Goal: Information Seeking & Learning: Learn about a topic

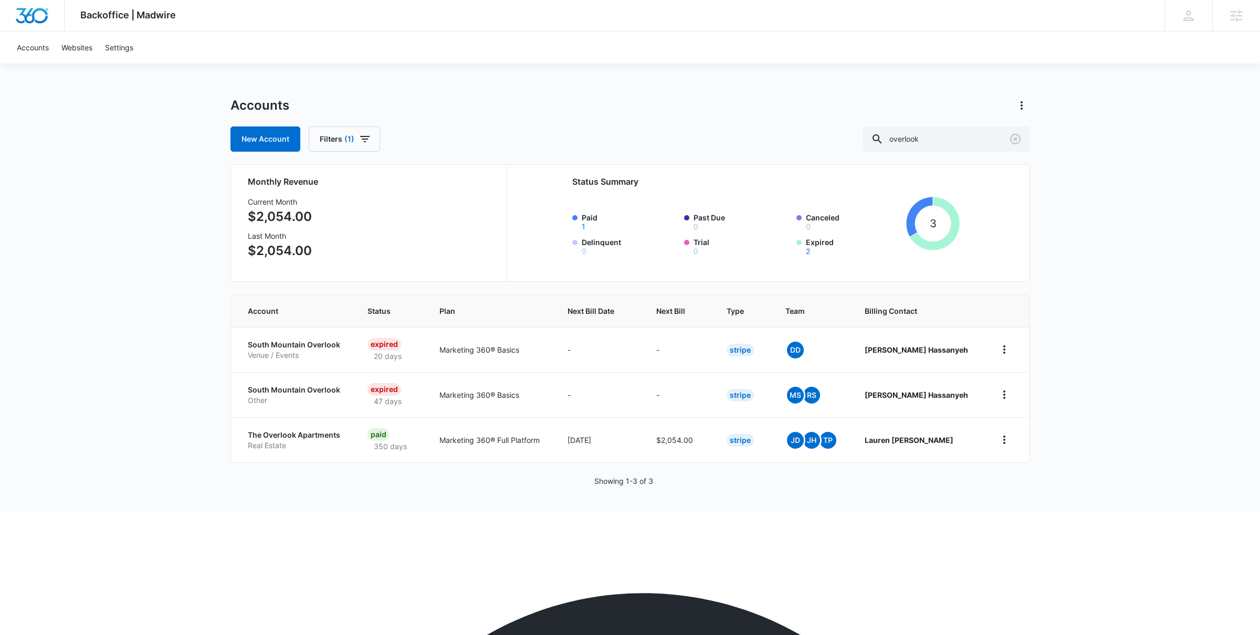
scroll to position [633, 0]
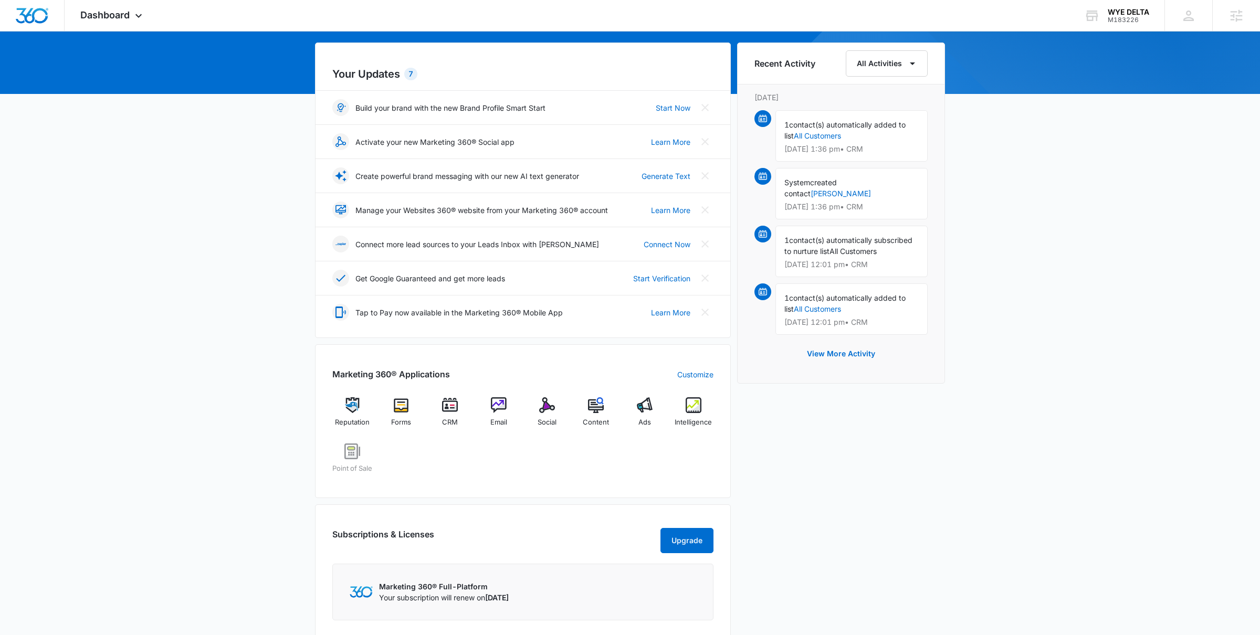
scroll to position [146, 0]
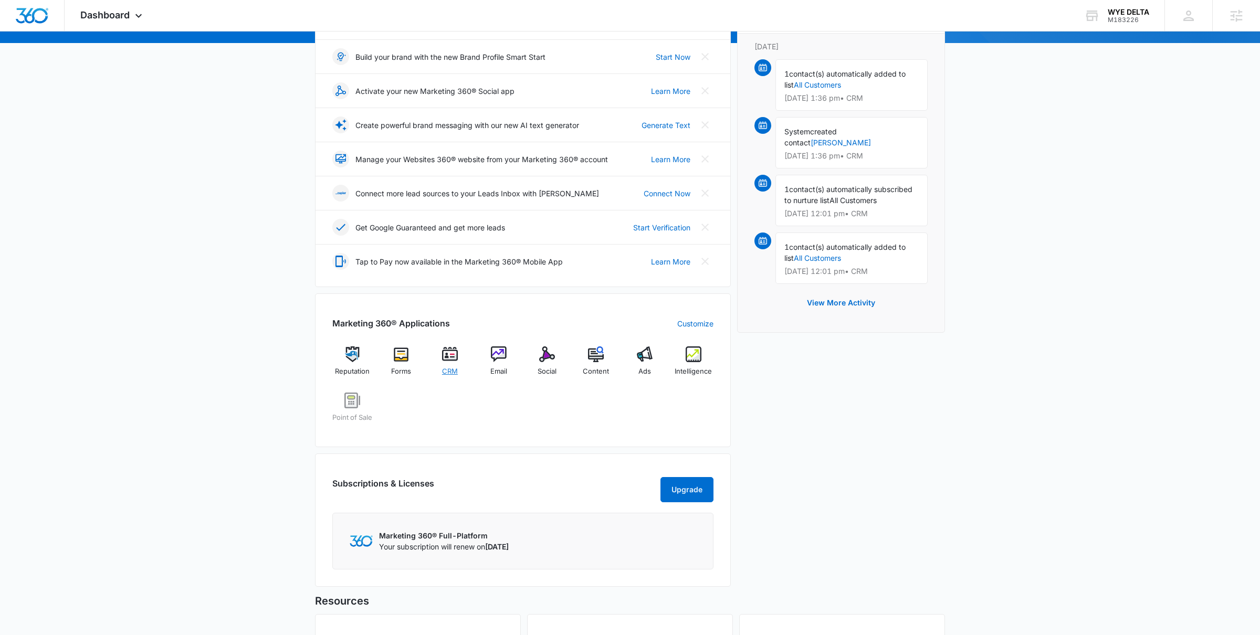
click at [450, 362] on img at bounding box center [450, 355] width 16 height 16
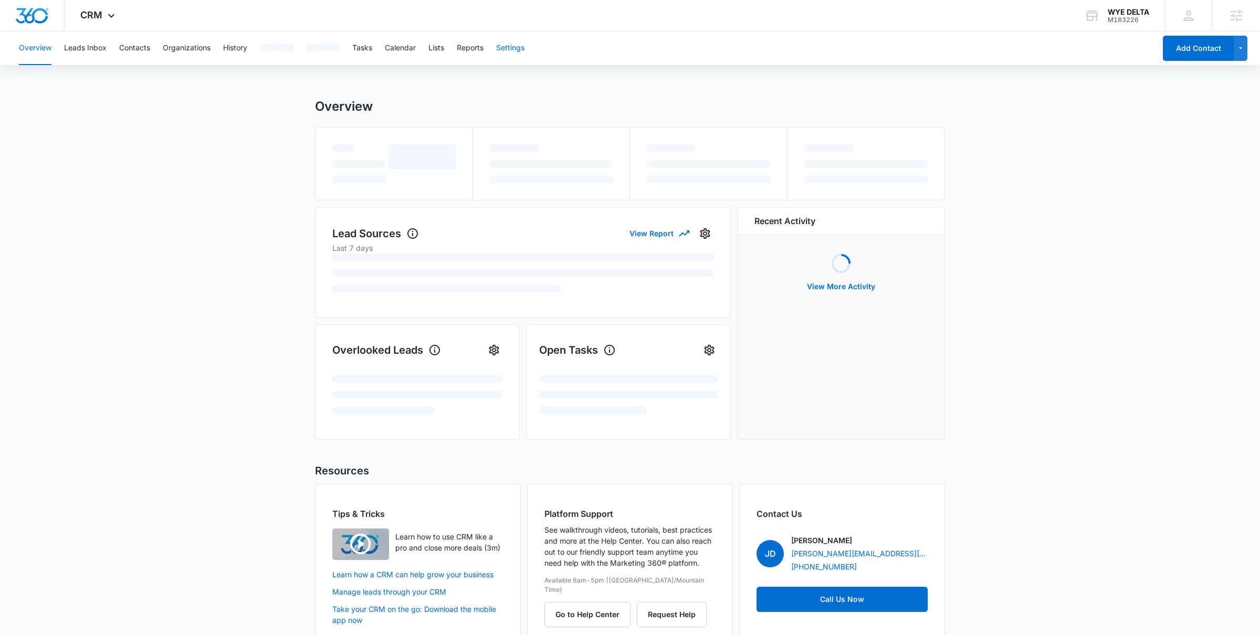
click at [504, 51] on button "Settings" at bounding box center [510, 49] width 28 height 34
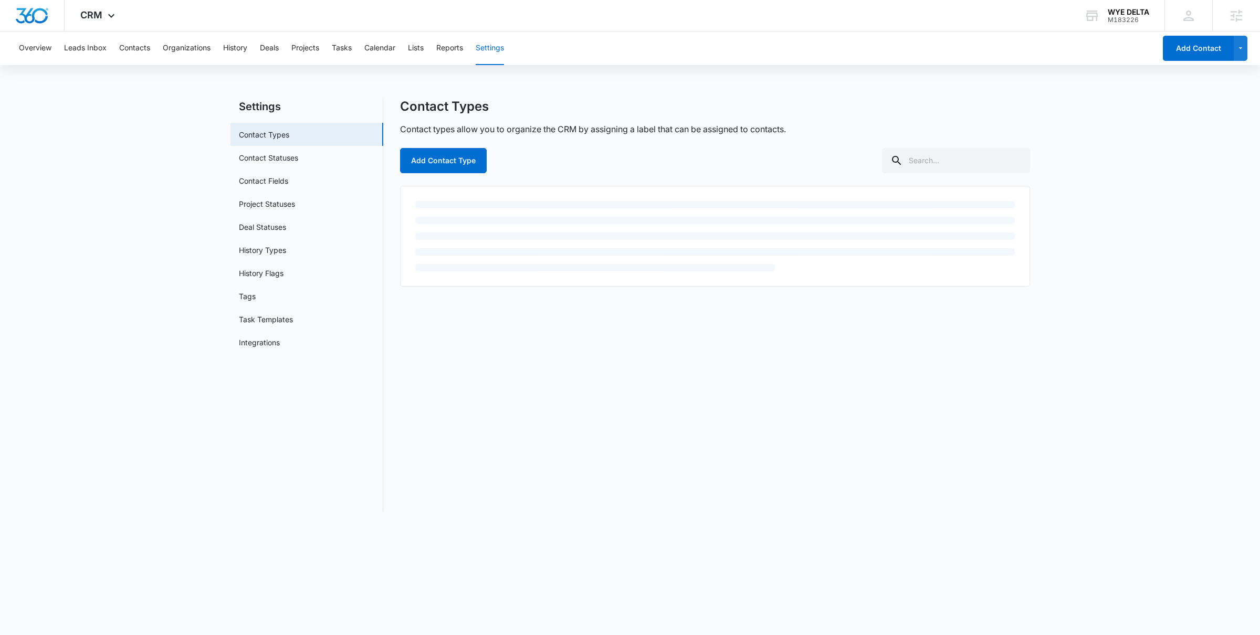
click at [437, 50] on div "Overview Leads Inbox Contacts Organizations History Deals Projects Tasks Calend…" at bounding box center [584, 49] width 1143 height 34
click at [418, 51] on button "Lists" at bounding box center [416, 49] width 16 height 34
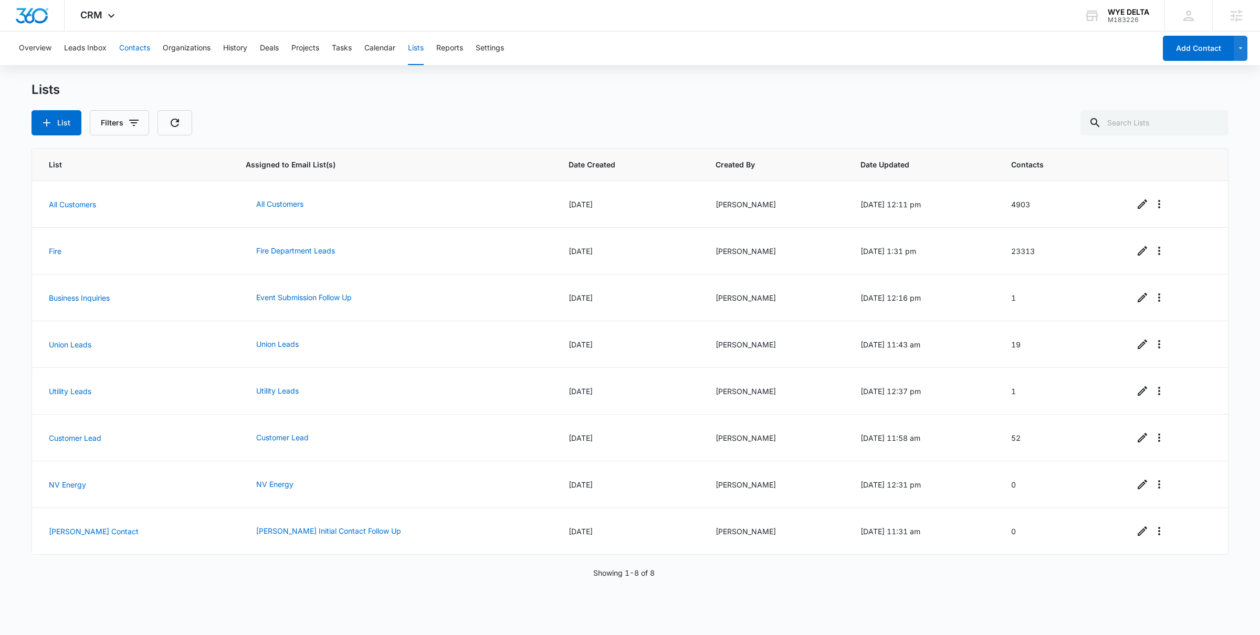
click at [140, 53] on button "Contacts" at bounding box center [134, 49] width 31 height 34
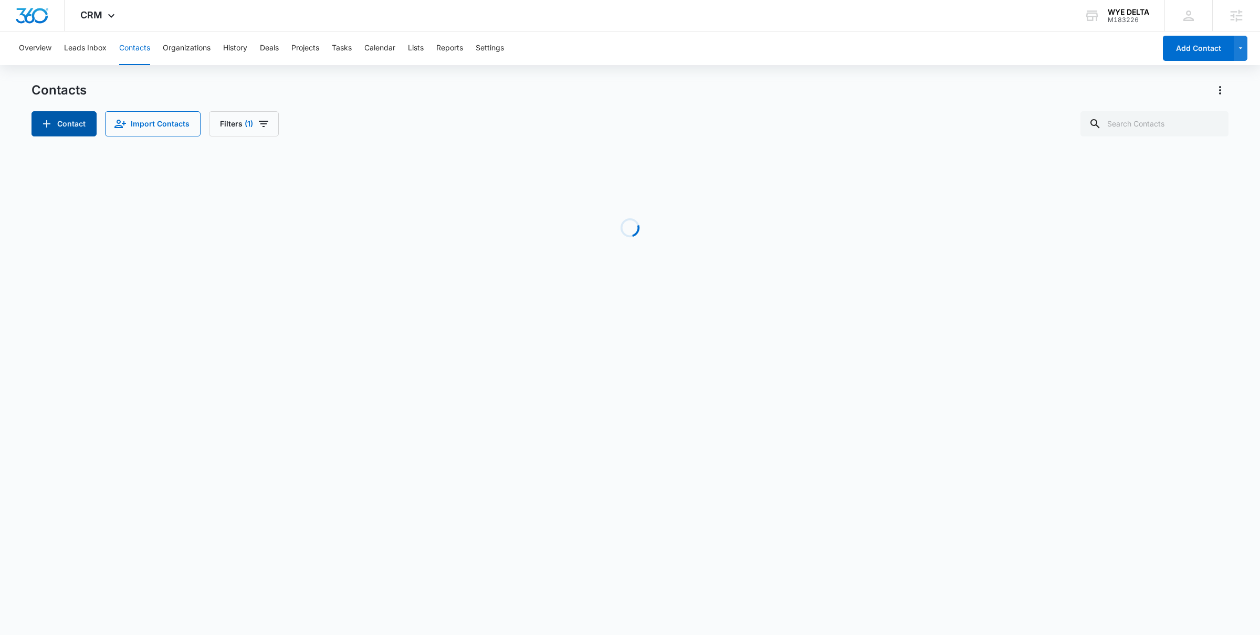
click at [67, 124] on button "Contact" at bounding box center [64, 123] width 65 height 25
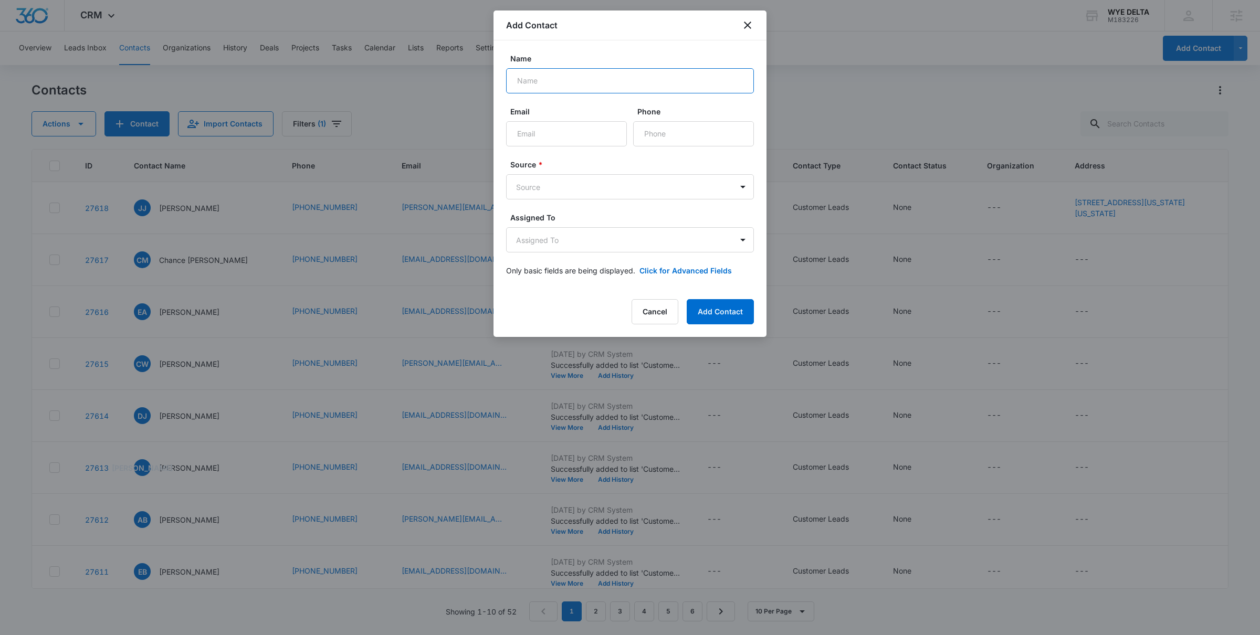
click at [577, 80] on input "Name" at bounding box center [630, 80] width 248 height 25
type input "[PERSON_NAME]"
type input "[PERSON_NAME][EMAIL_ADDRESS][PERSON_NAME][DOMAIN_NAME]"
type input "(303) 898-2216"
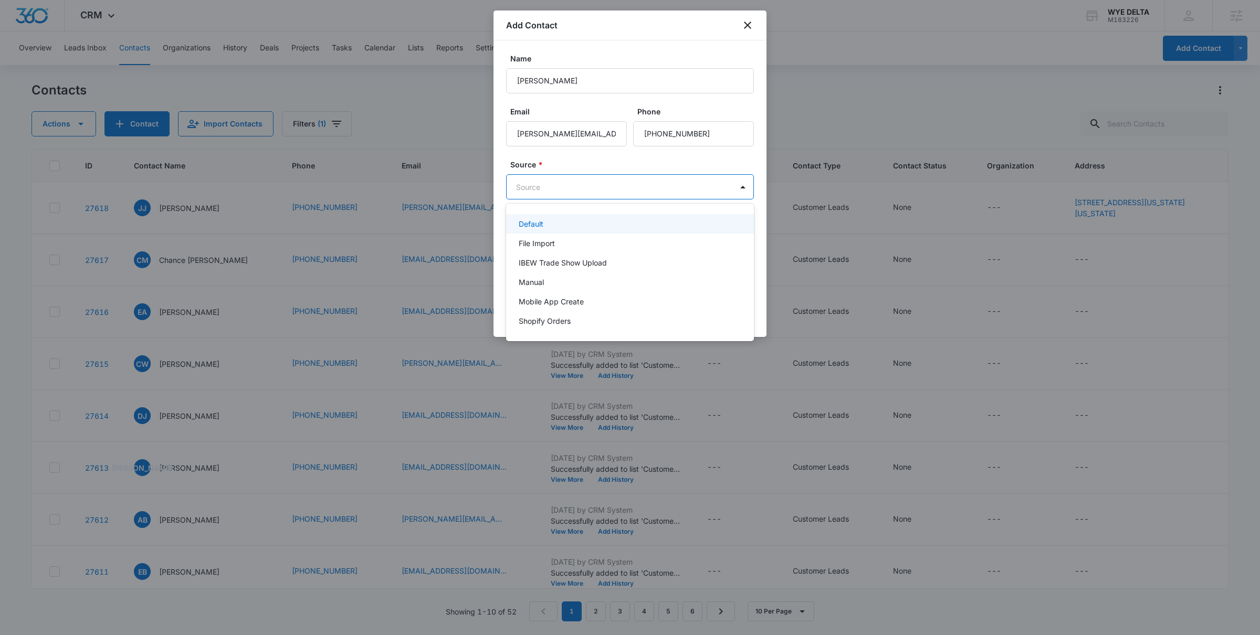
click at [574, 187] on body "CRM Apps Reputation Forms CRM Email Social POS Content Ads Intelligence Files B…" at bounding box center [630, 317] width 1260 height 635
click at [564, 286] on div "Manual" at bounding box center [629, 282] width 221 height 11
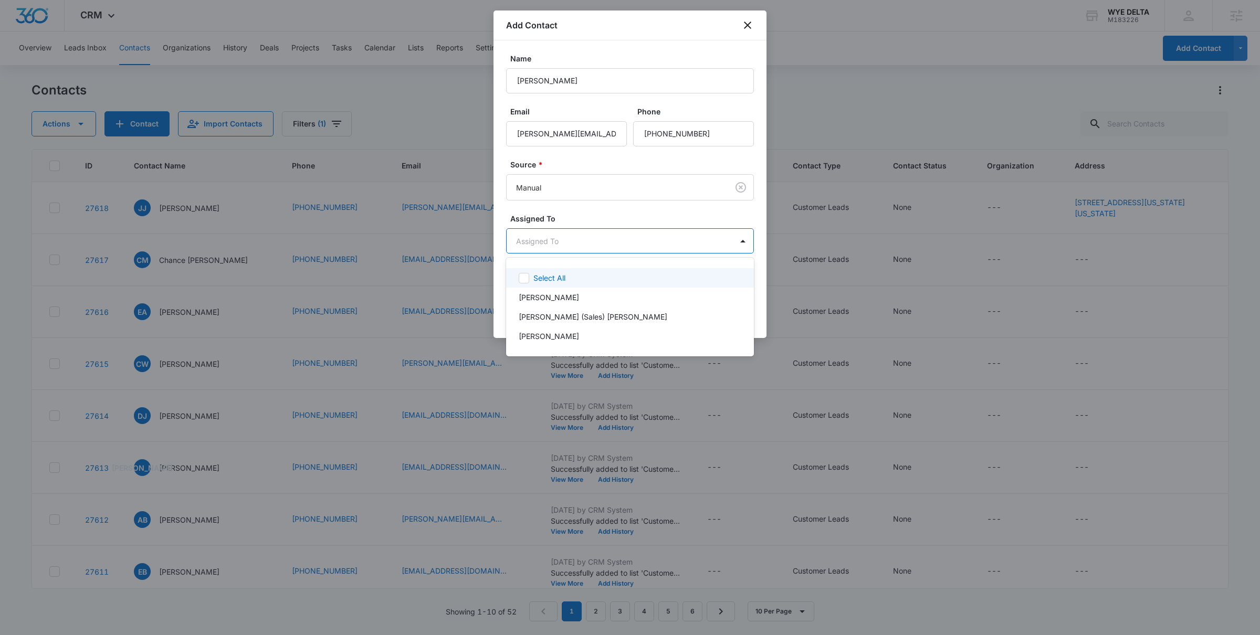
click at [706, 237] on body "CRM Apps Reputation Forms CRM Email Social POS Content Ads Intelligence Files B…" at bounding box center [630, 317] width 1260 height 635
click at [627, 236] on div at bounding box center [630, 317] width 1260 height 635
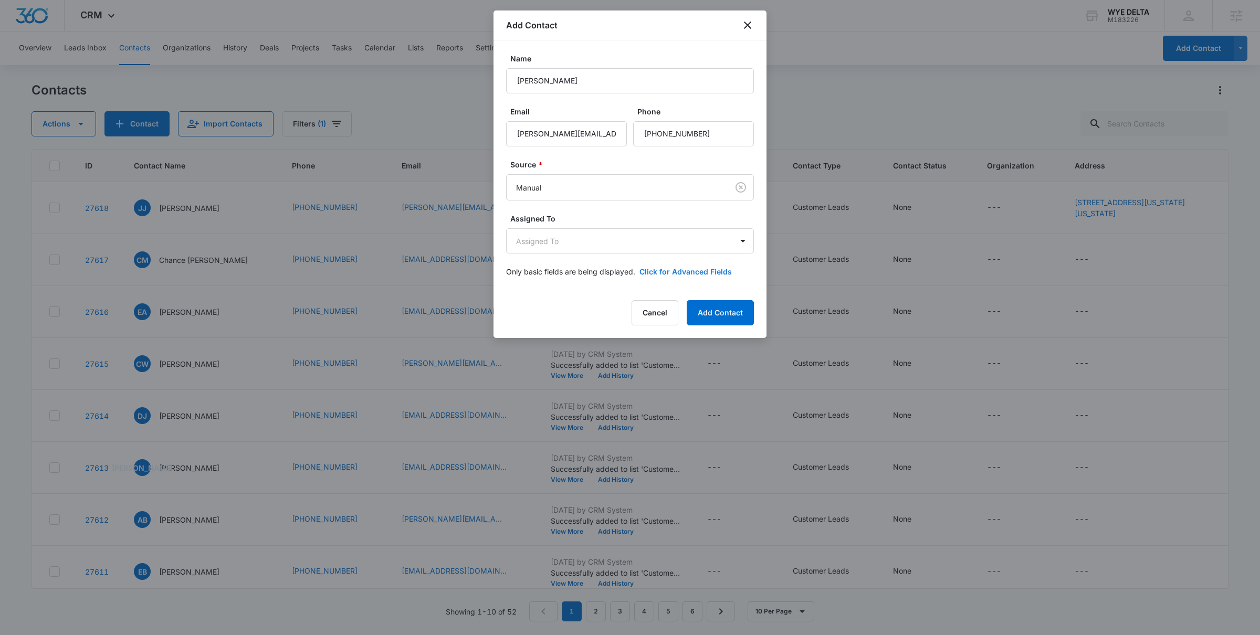
click at [702, 271] on button "Click for Advanced Fields" at bounding box center [686, 271] width 92 height 11
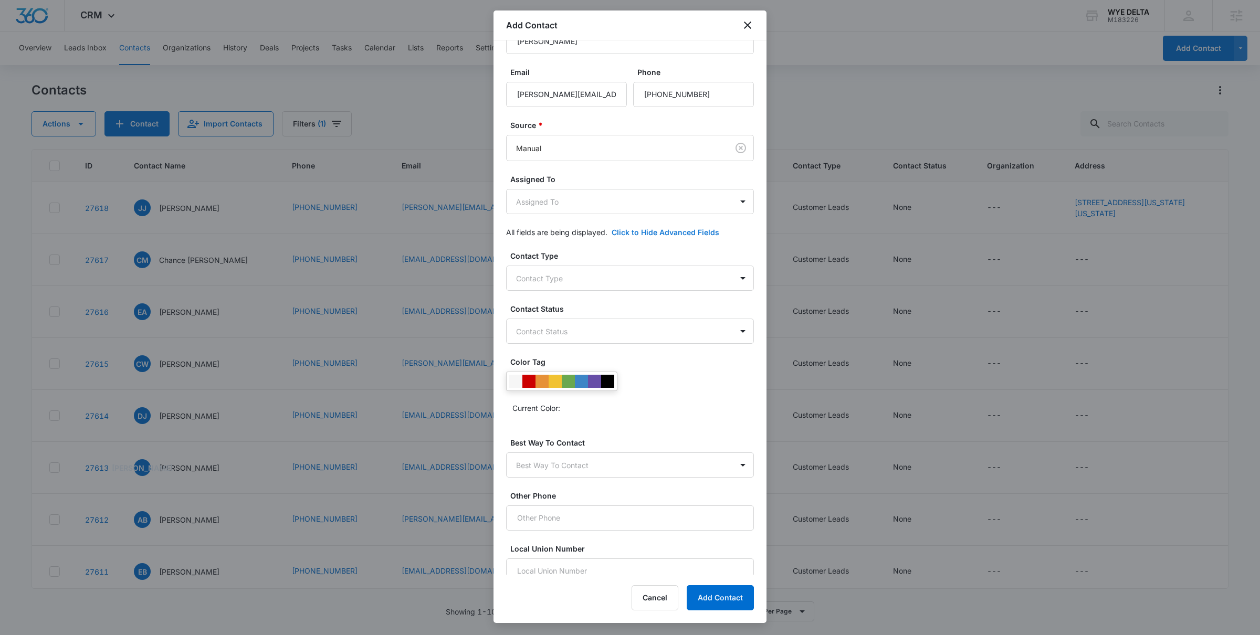
scroll to position [43, 0]
click at [596, 273] on body "CRM Apps Reputation Forms CRM Email Social POS Content Ads Intelligence Files B…" at bounding box center [630, 317] width 1260 height 635
click at [625, 255] on div at bounding box center [630, 317] width 1260 height 635
click at [651, 600] on button "Cancel" at bounding box center [655, 598] width 47 height 25
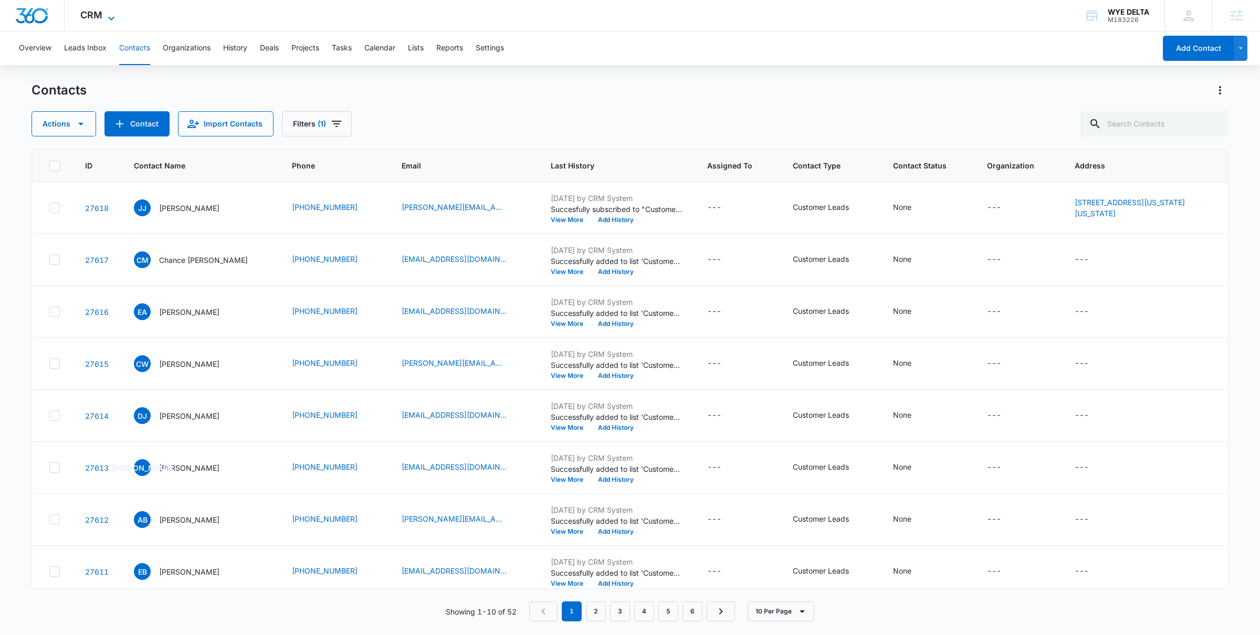
click at [106, 15] on icon at bounding box center [111, 18] width 13 height 13
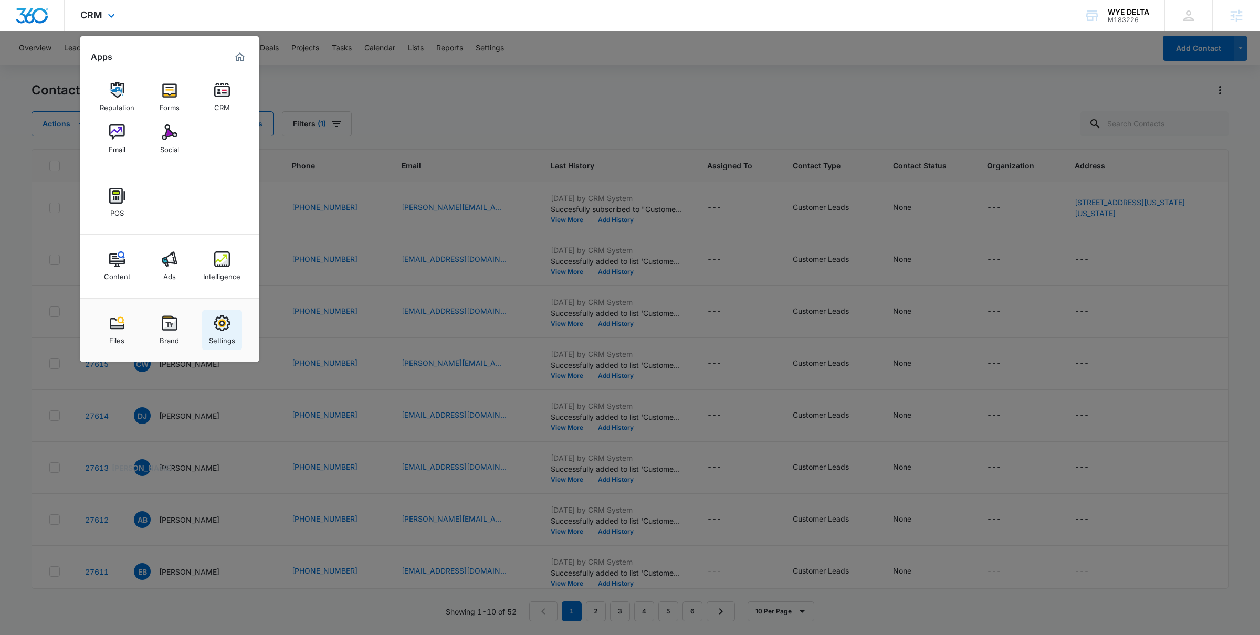
click at [227, 318] on img at bounding box center [222, 324] width 16 height 16
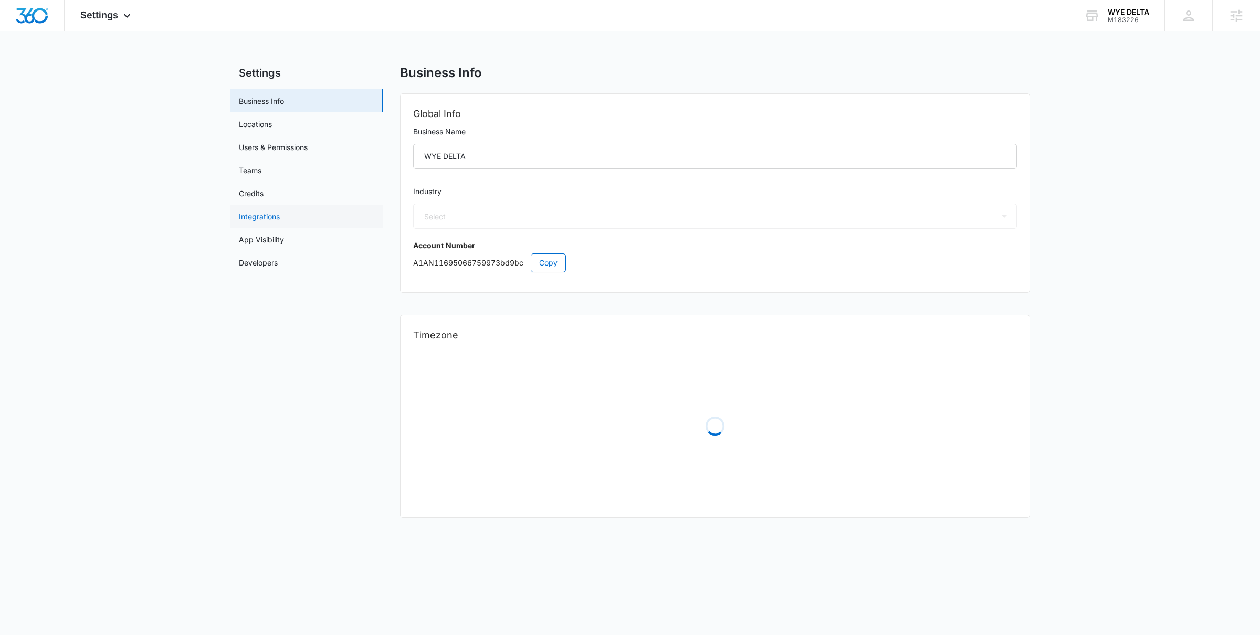
select select "45"
click at [287, 145] on link "Users & Permissions" at bounding box center [273, 147] width 69 height 11
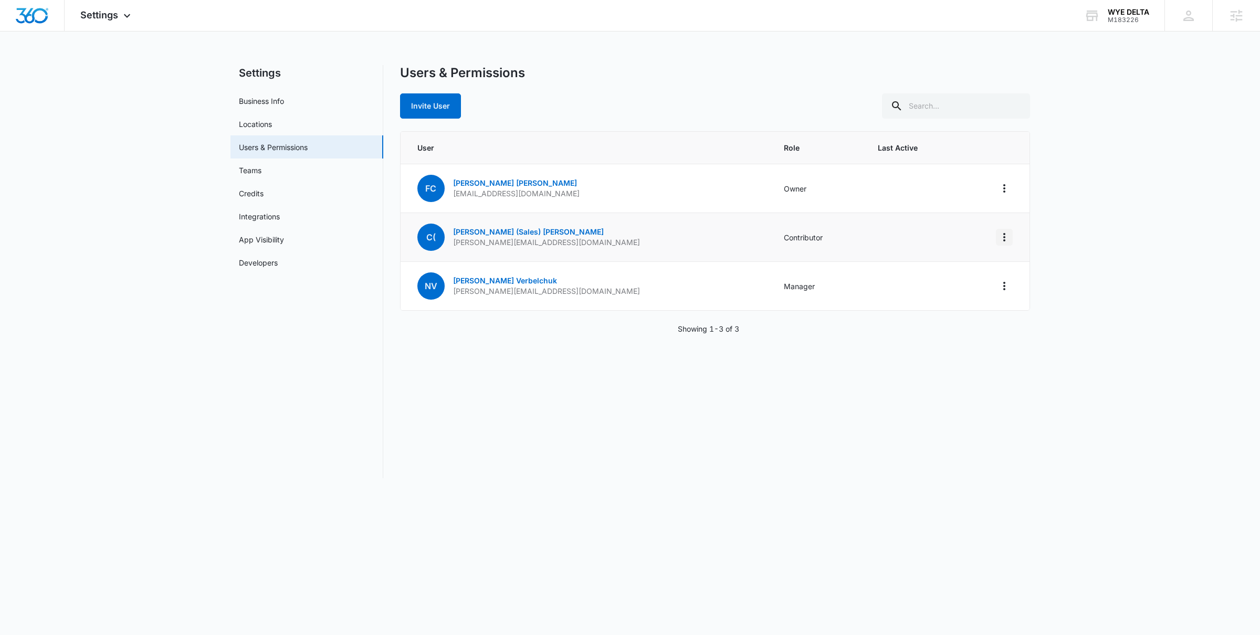
click at [1010, 239] on button "Actions" at bounding box center [1004, 237] width 17 height 17
click at [520, 226] on div "C( Chris (Sales) Bohorquez Chris@wye-delta.com" at bounding box center [529, 237] width 223 height 27
click at [520, 229] on link "Chris (Sales) Bohorquez" at bounding box center [528, 231] width 151 height 9
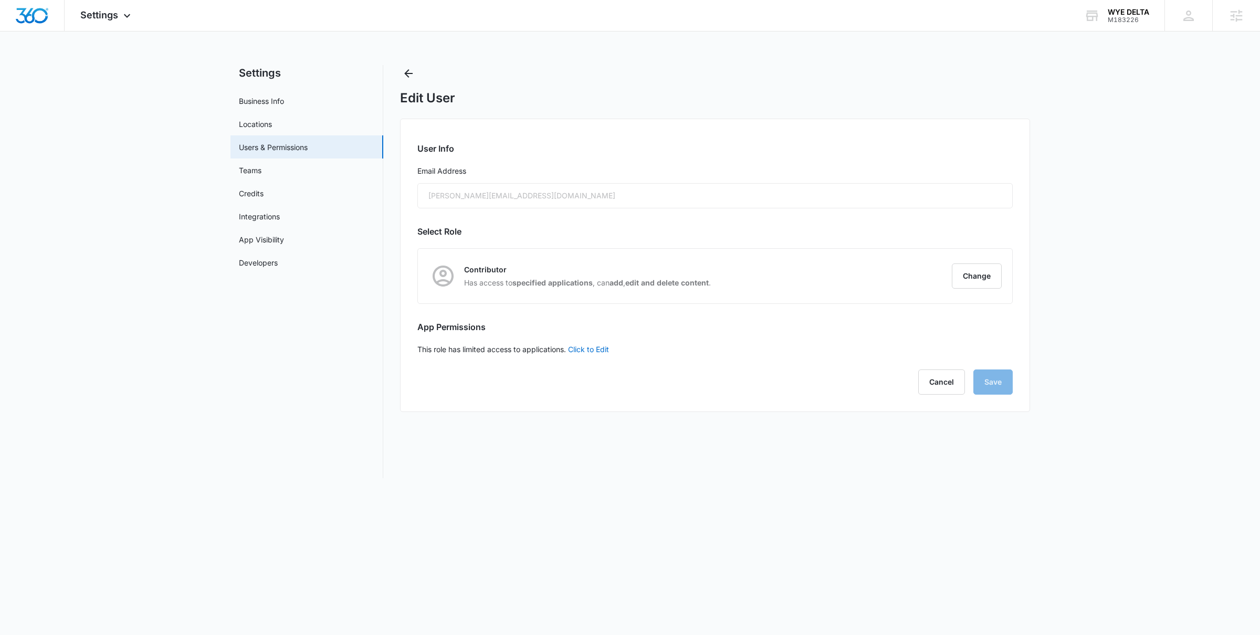
radio input "true"
click at [976, 276] on button "Change" at bounding box center [977, 276] width 50 height 25
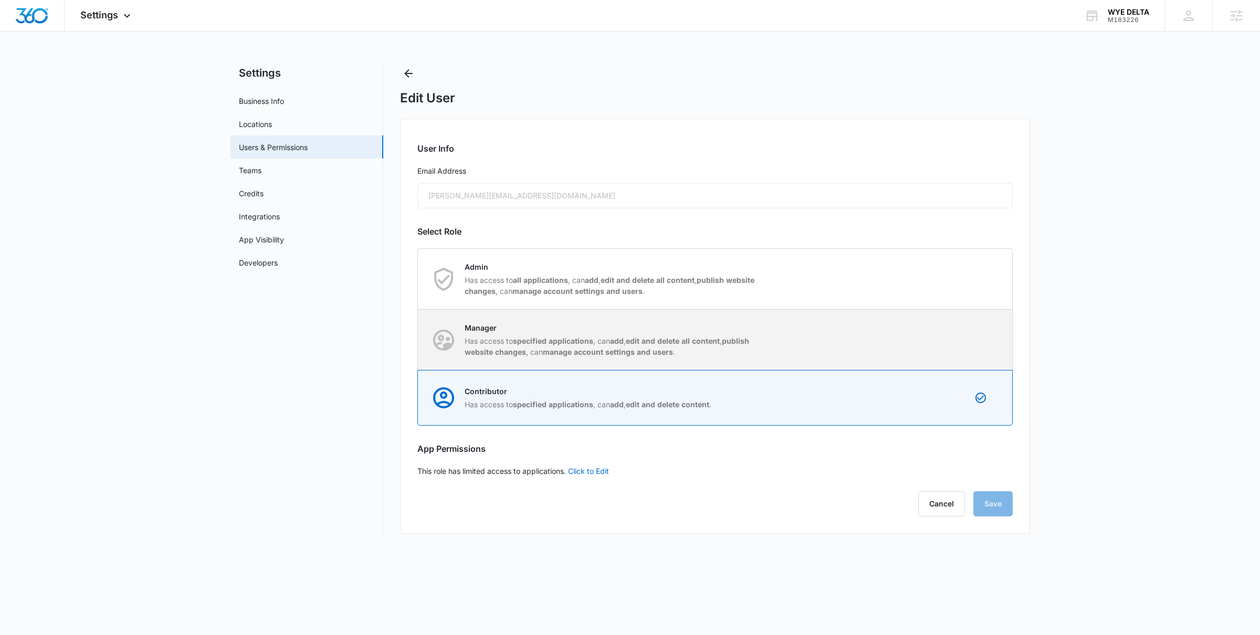
click at [538, 357] on p "Has access to specified applications , can add , edit and delete all content , …" at bounding box center [612, 347] width 295 height 22
click at [419, 340] on input "Manager Has access to specified applications , can add , edit and delete all co…" at bounding box center [418, 340] width 1 height 1
radio input "true"
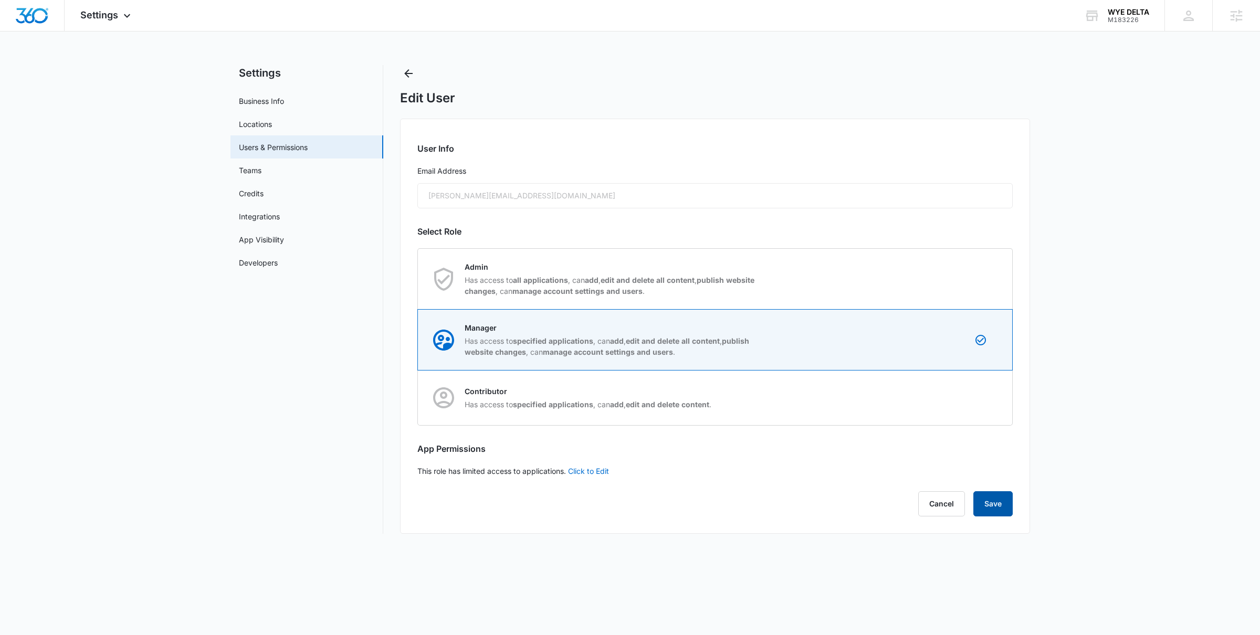
click at [993, 504] on button "Save" at bounding box center [993, 504] width 39 height 25
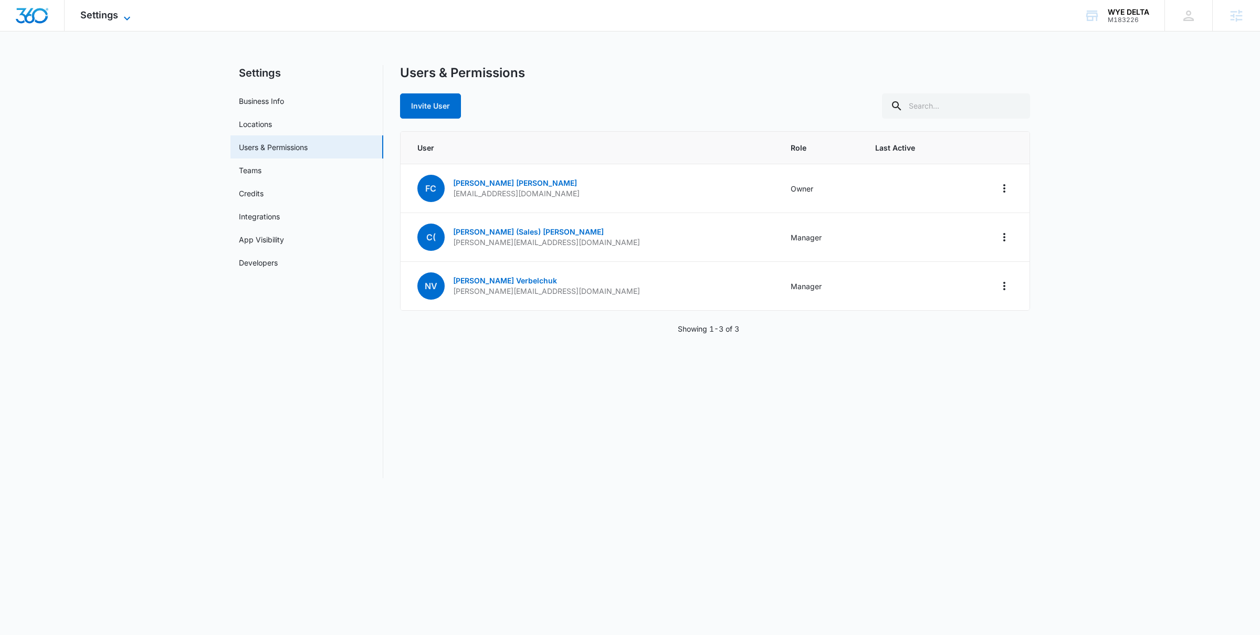
click at [117, 13] on span "Settings" at bounding box center [99, 14] width 38 height 11
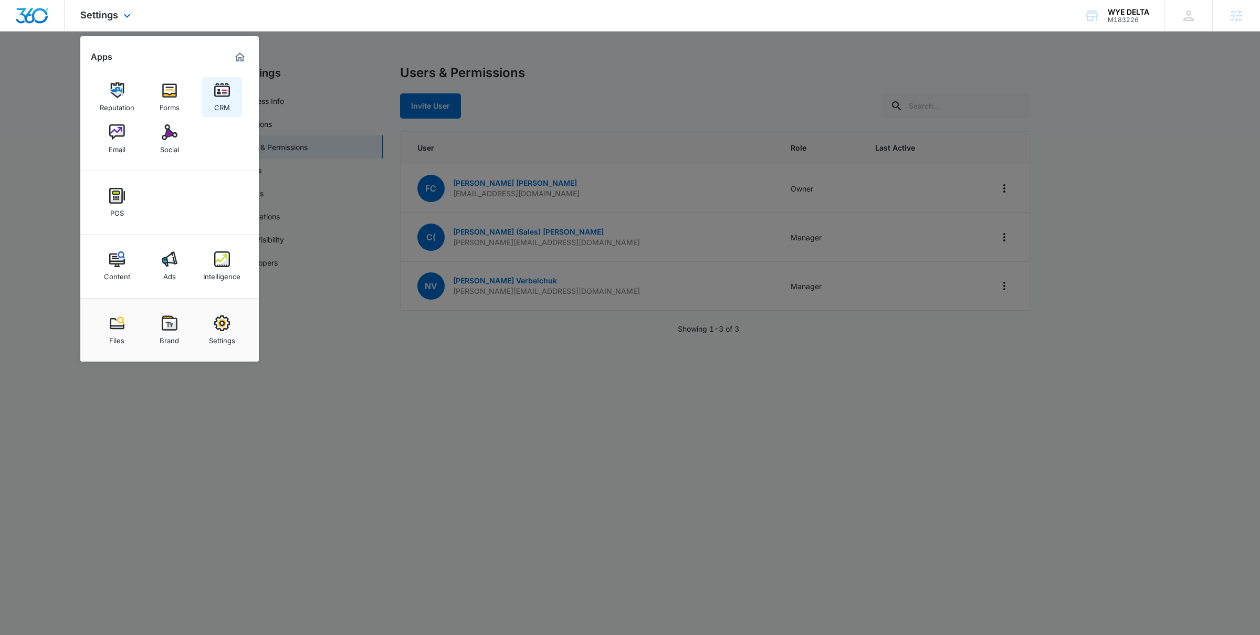
click at [221, 90] on img at bounding box center [222, 90] width 16 height 16
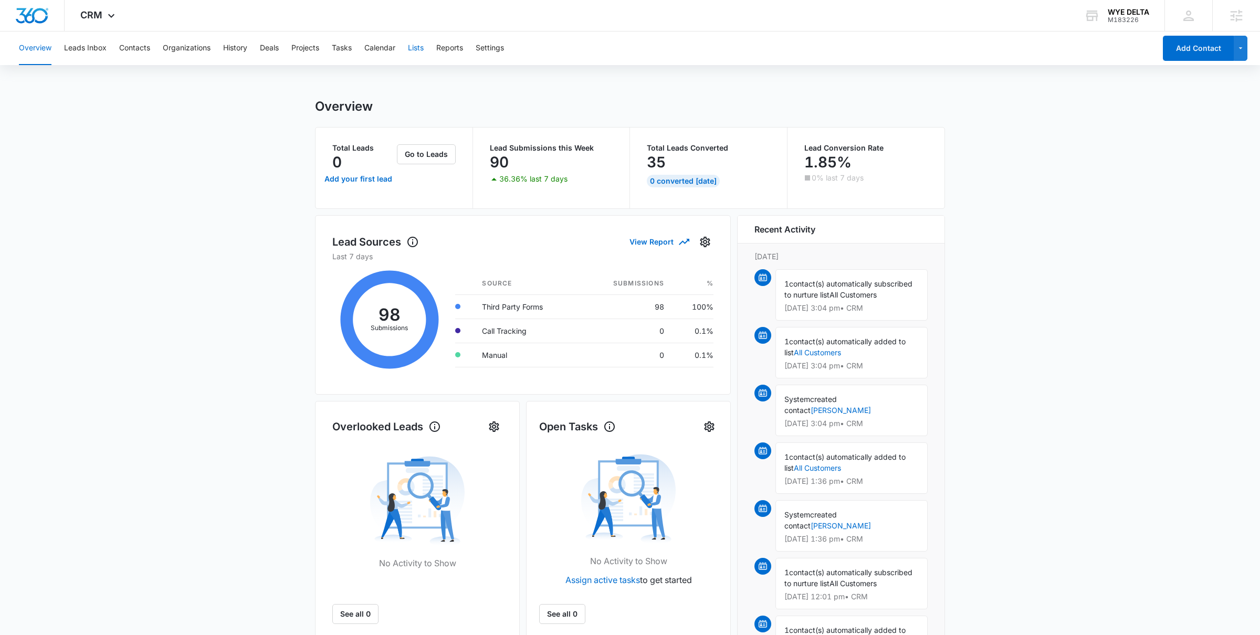
click at [418, 51] on button "Lists" at bounding box center [416, 49] width 16 height 34
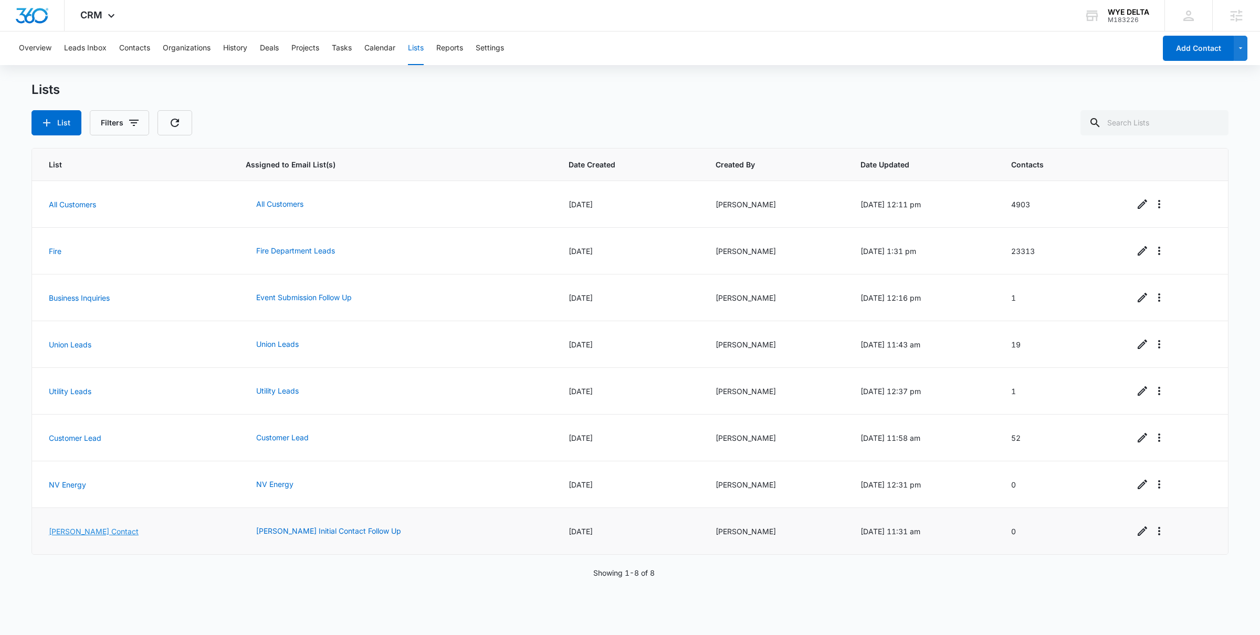
click at [108, 533] on link "Chris Initial Contact" at bounding box center [94, 531] width 90 height 9
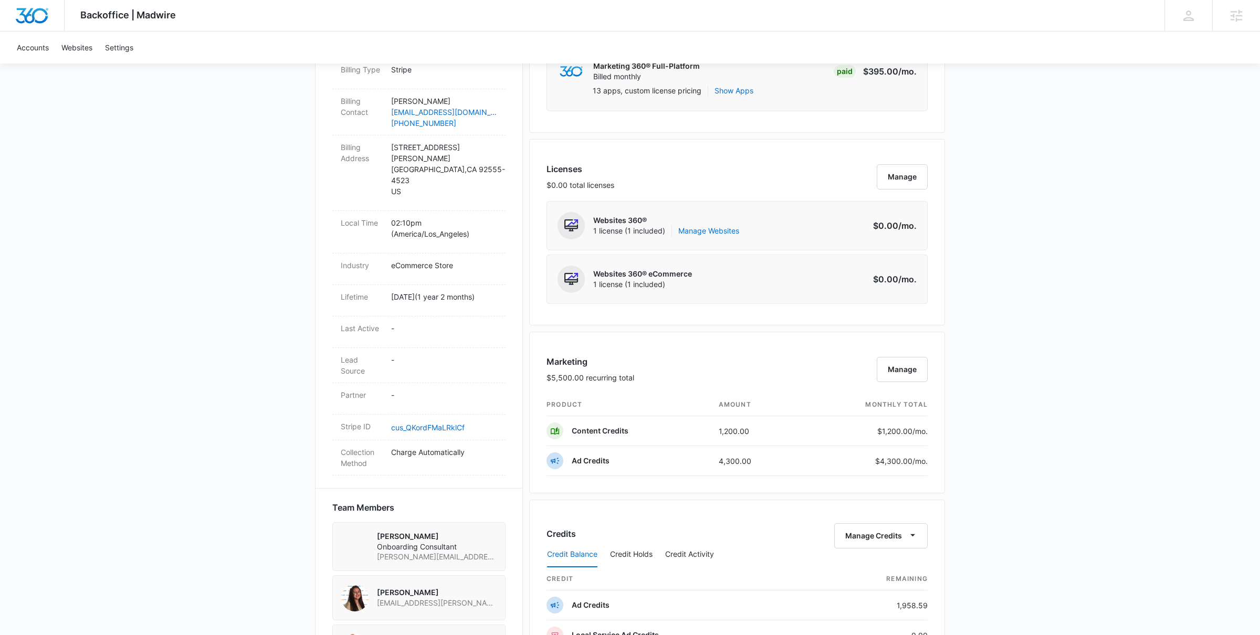
scroll to position [291, 0]
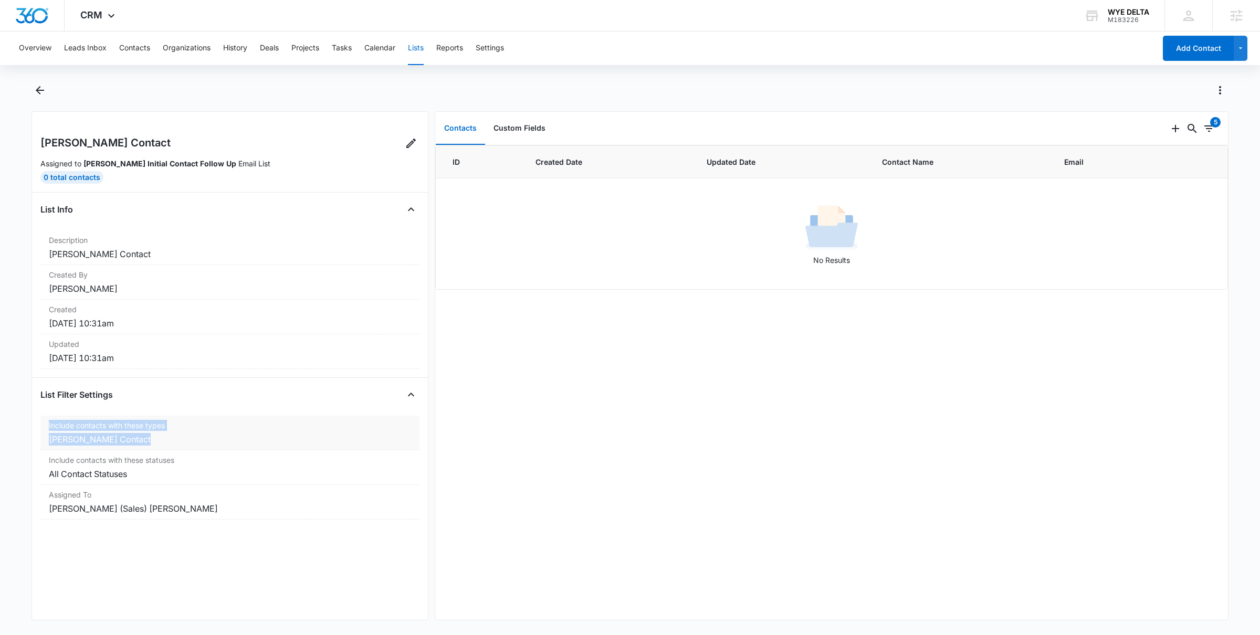
drag, startPoint x: 45, startPoint y: 426, endPoint x: 187, endPoint y: 437, distance: 142.8
type textarea "Include contacts with these types Chris Initial Contact"
click at [187, 437] on div "Include contacts with these types Chris Initial Contact" at bounding box center [229, 433] width 379 height 35
click at [135, 46] on button "Contacts" at bounding box center [134, 49] width 31 height 34
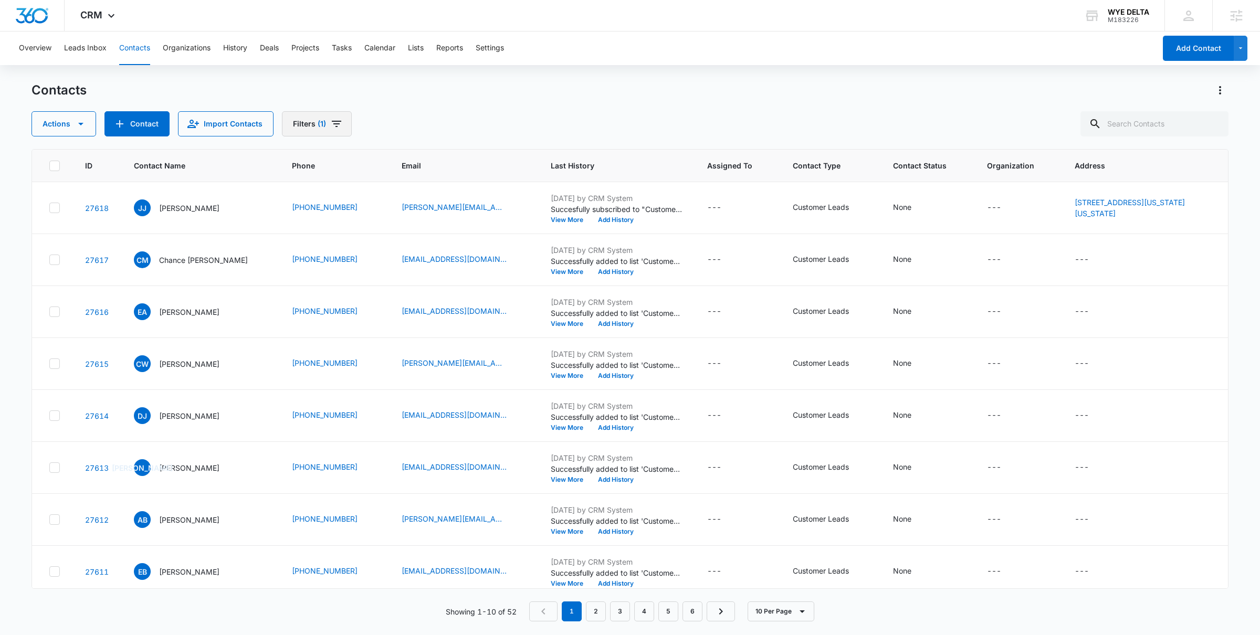
click at [313, 127] on button "Filters (1)" at bounding box center [317, 123] width 70 height 25
click at [331, 247] on icon "Clear" at bounding box center [330, 245] width 8 height 8
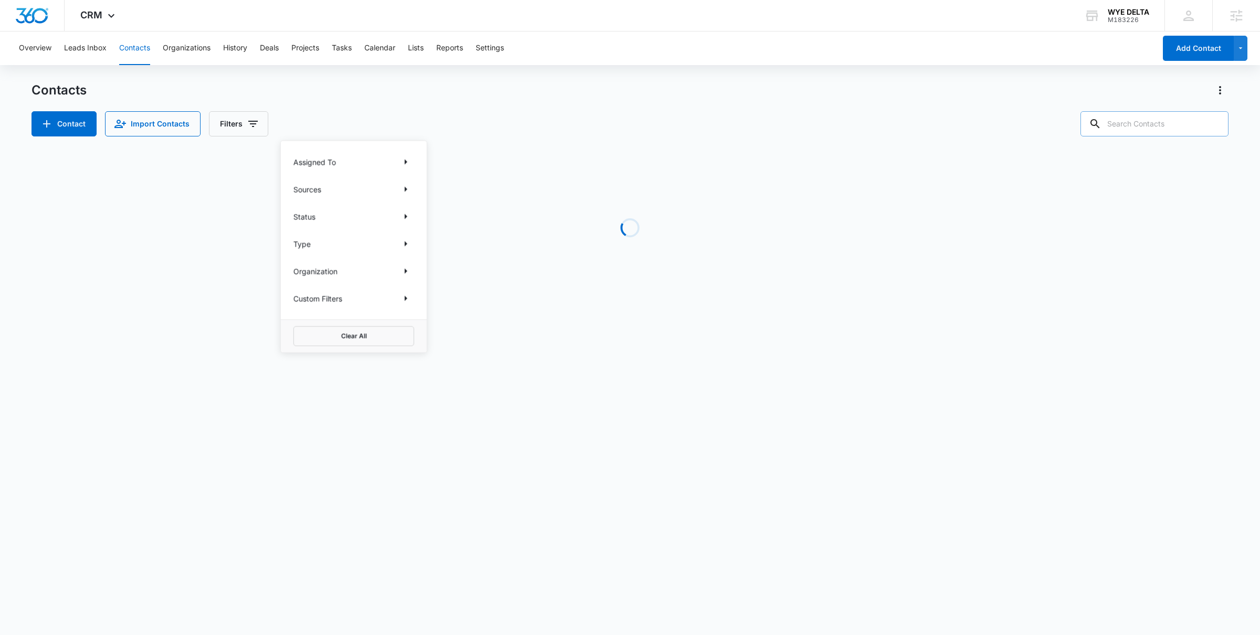
click at [1140, 121] on input "text" at bounding box center [1155, 123] width 148 height 25
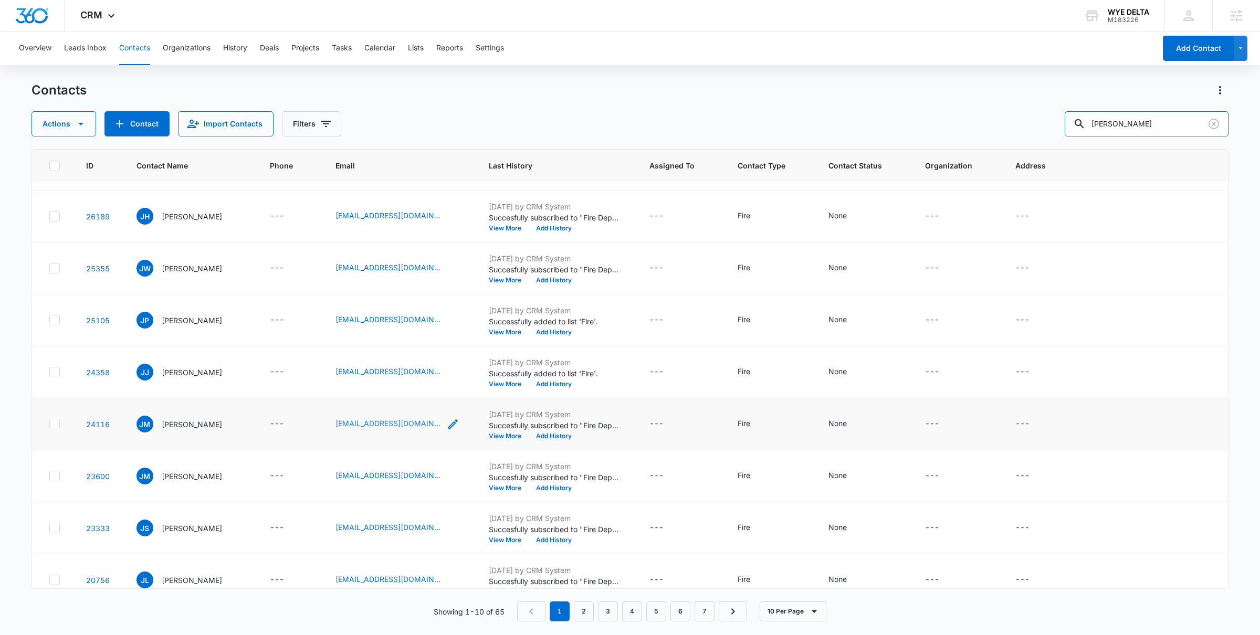
scroll to position [114, 0]
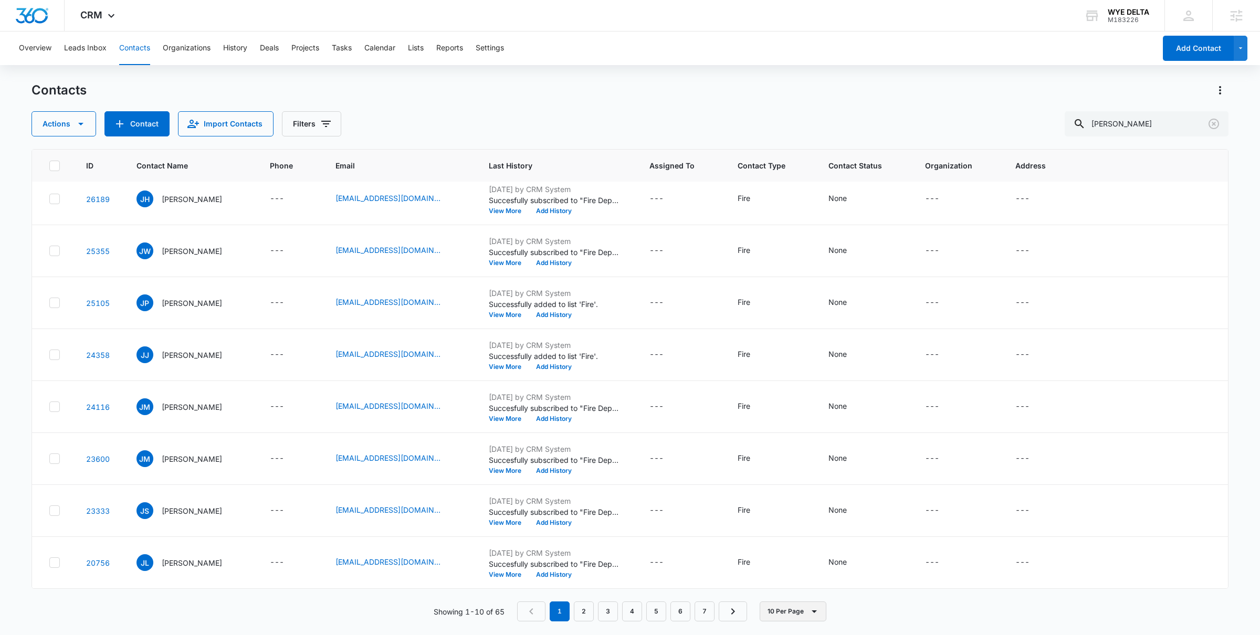
click at [779, 607] on button "10 Per Page" at bounding box center [793, 612] width 67 height 20
click at [791, 577] on div "50 Per Page" at bounding box center [796, 580] width 43 height 7
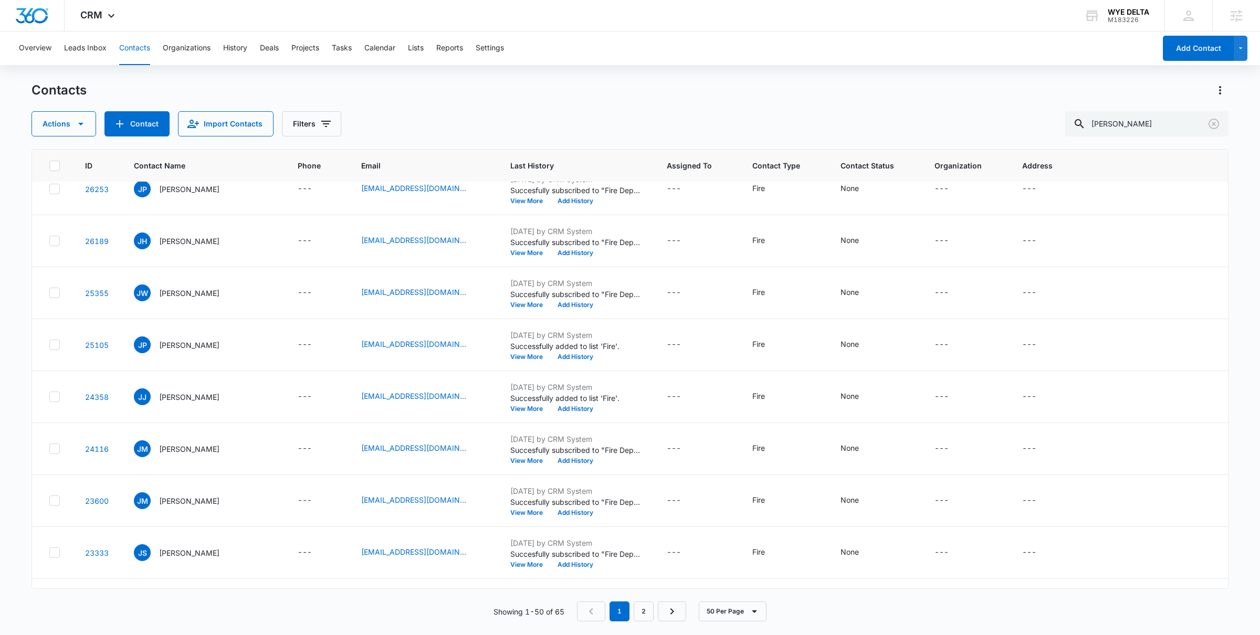
scroll to position [0, 0]
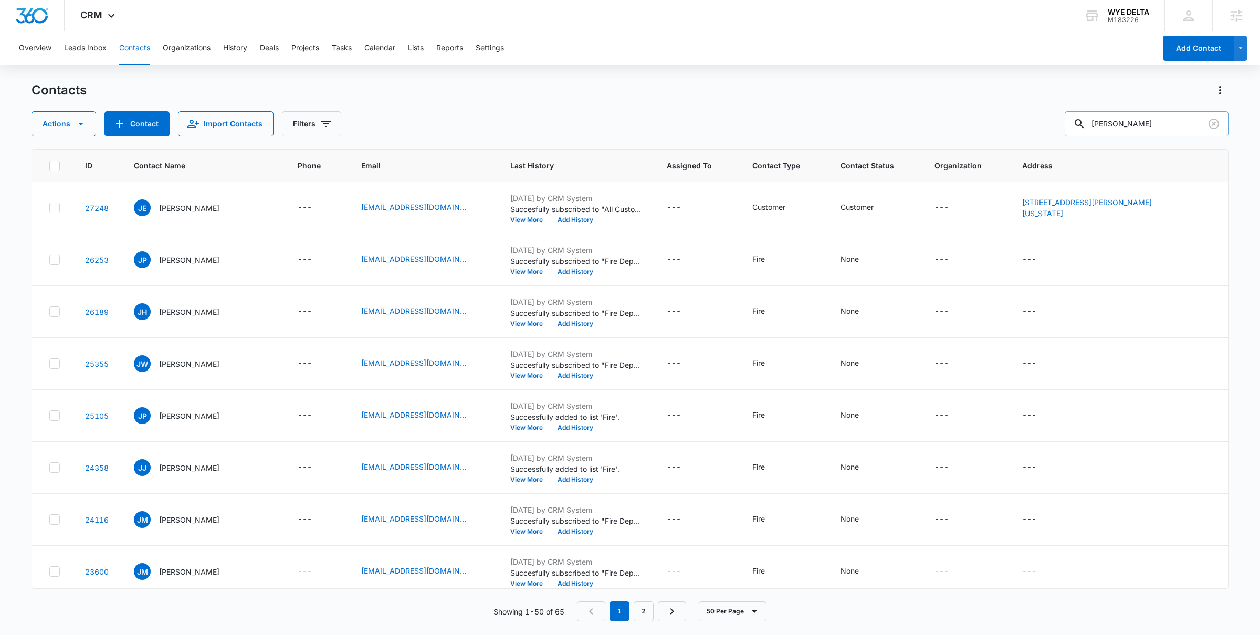
click at [1160, 126] on input "jamie dagg" at bounding box center [1147, 123] width 164 height 25
type input "felipe"
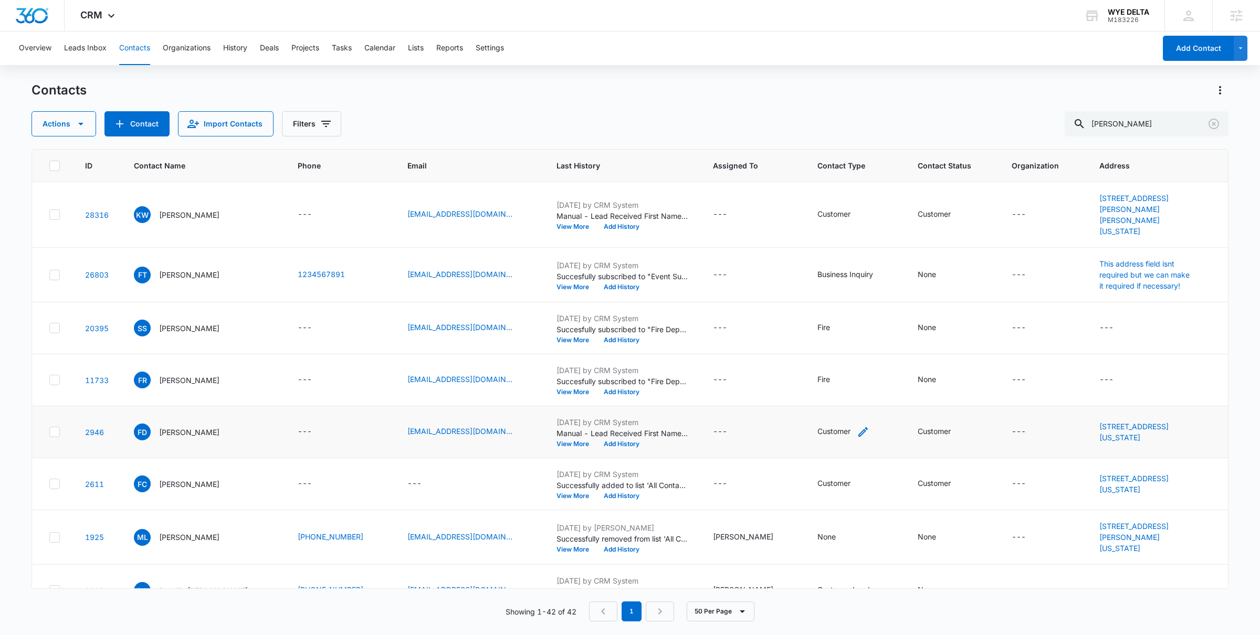
click at [857, 426] on icon "Contact Type - Customer - Select to Edit Field" at bounding box center [863, 432] width 13 height 13
click at [826, 347] on div "Customer" at bounding box center [795, 349] width 78 height 25
click at [814, 503] on p "Chris Initial Contact" at bounding box center [804, 513] width 72 height 22
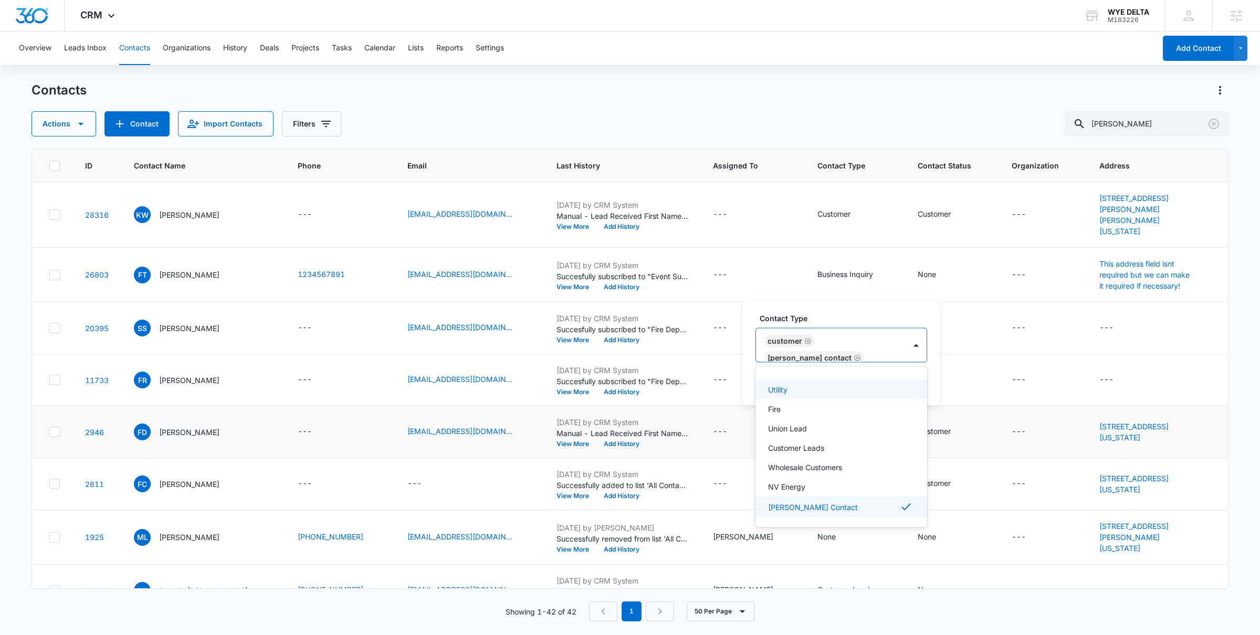
click at [854, 355] on icon "Remove Chris Initial Contact" at bounding box center [857, 358] width 6 height 6
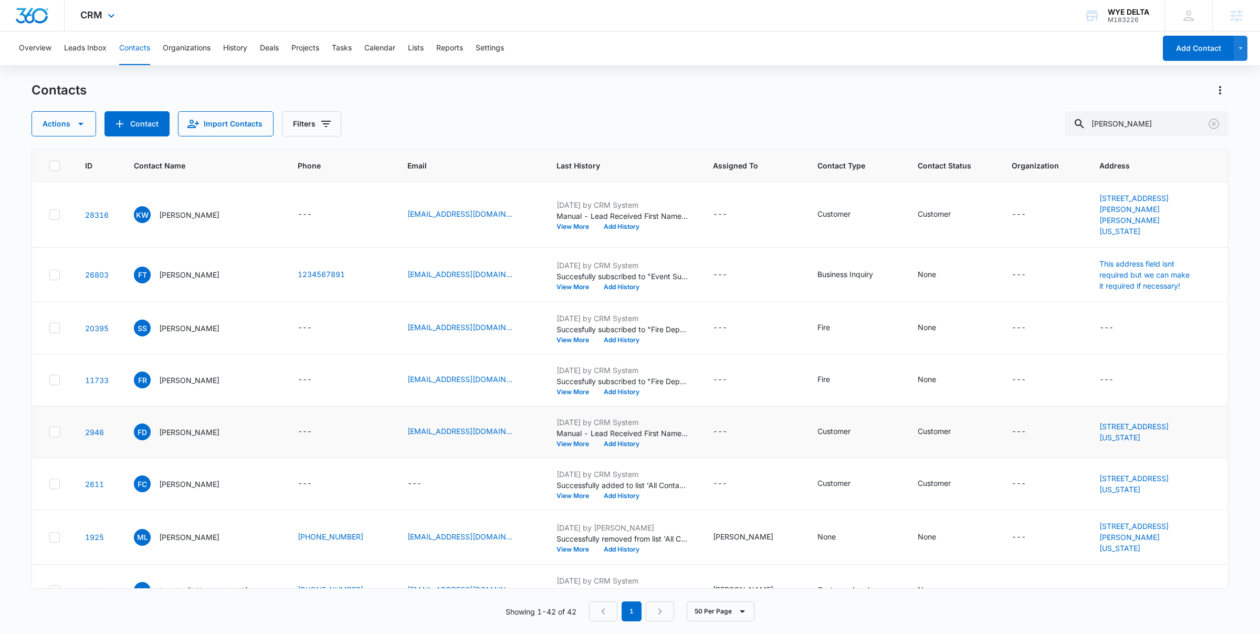
click at [98, 8] on div "CRM Apps Reputation Forms CRM Email Social POS Content Ads Intelligence Files B…" at bounding box center [99, 15] width 69 height 31
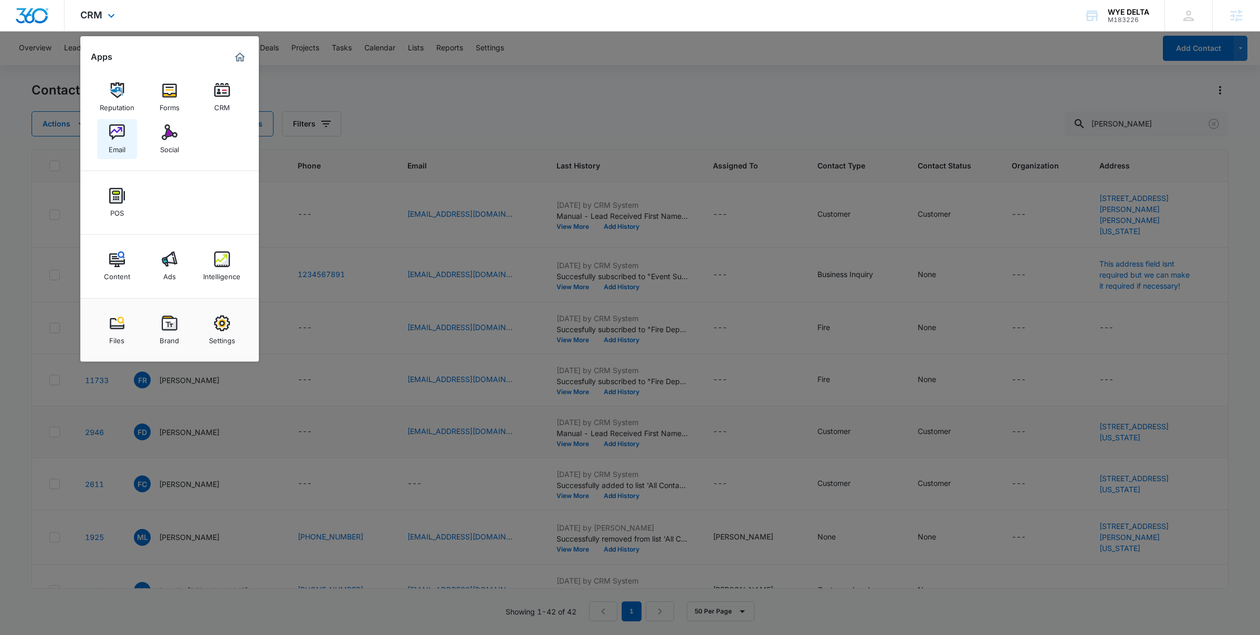
click at [120, 135] on img at bounding box center [117, 132] width 16 height 16
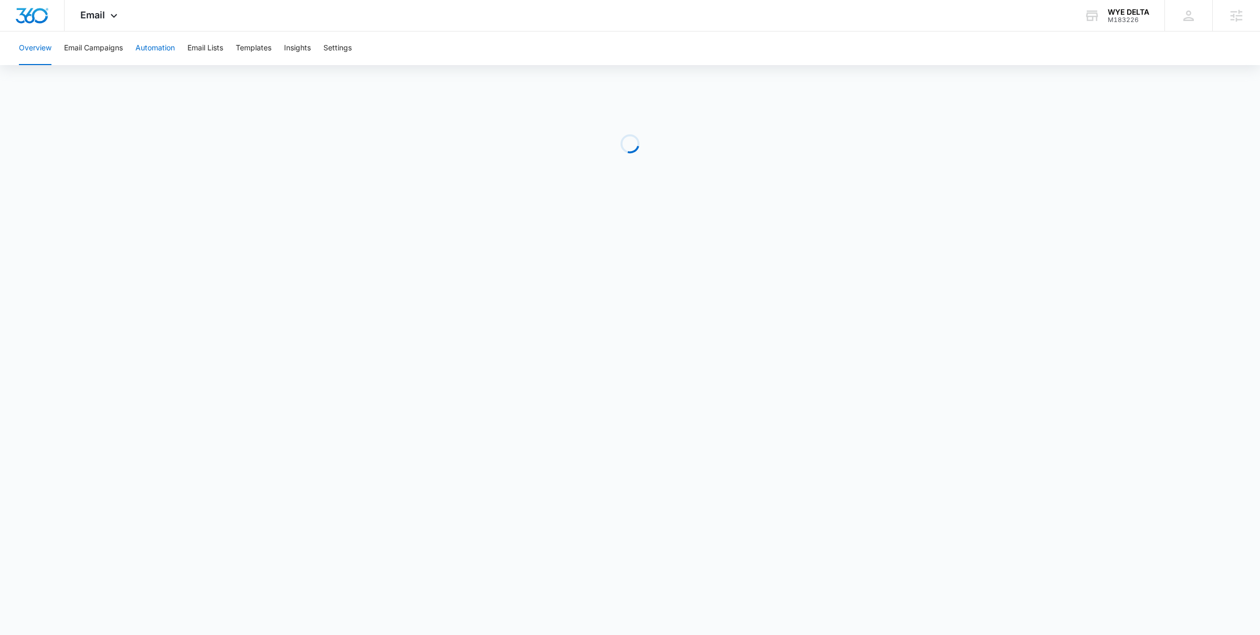
click at [161, 48] on button "Automation" at bounding box center [154, 49] width 39 height 34
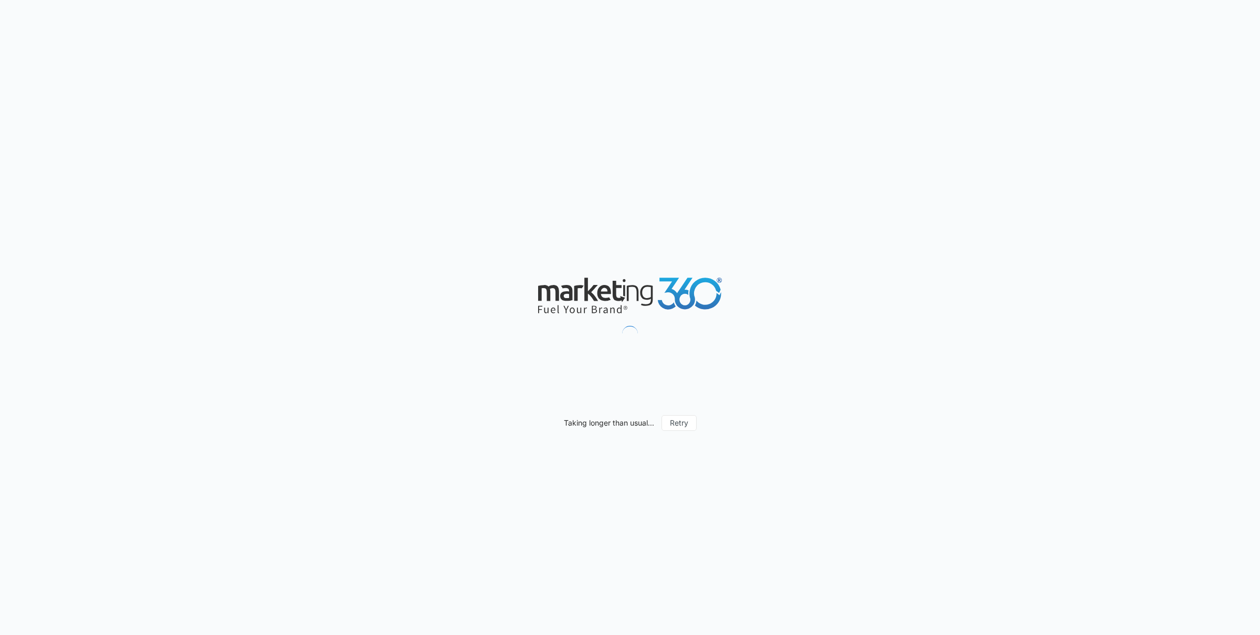
scroll to position [647, 0]
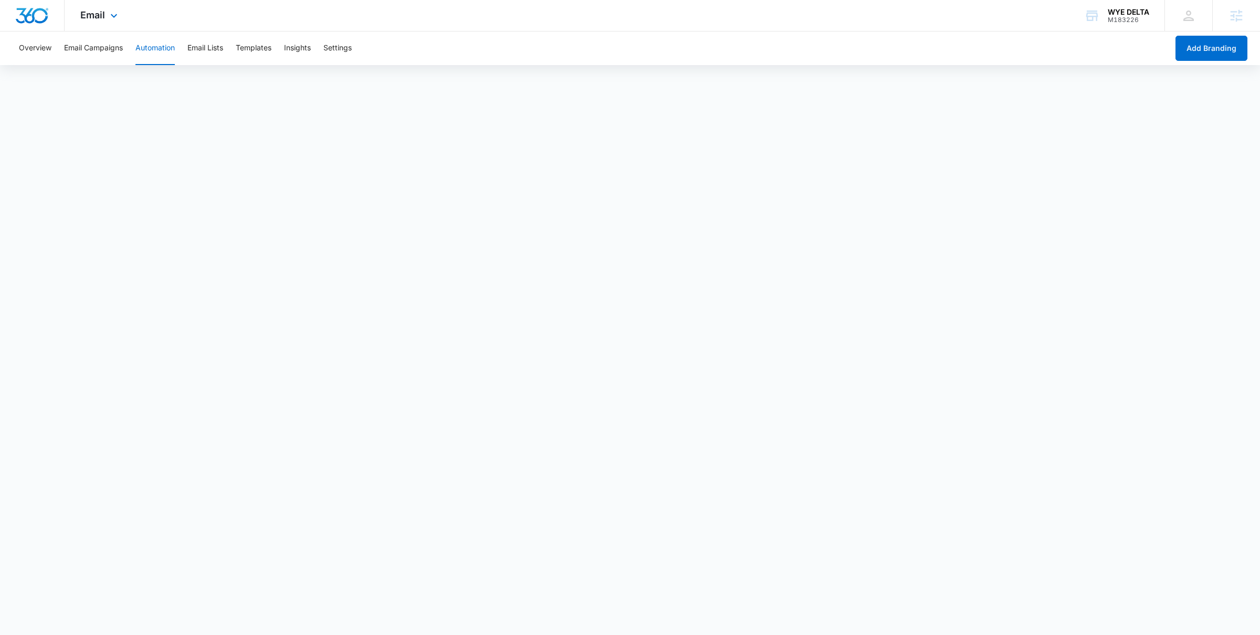
click at [105, 4] on div "Email Apps Reputation Forms CRM Email Social POS Content Ads Intelligence Files…" at bounding box center [100, 15] width 71 height 31
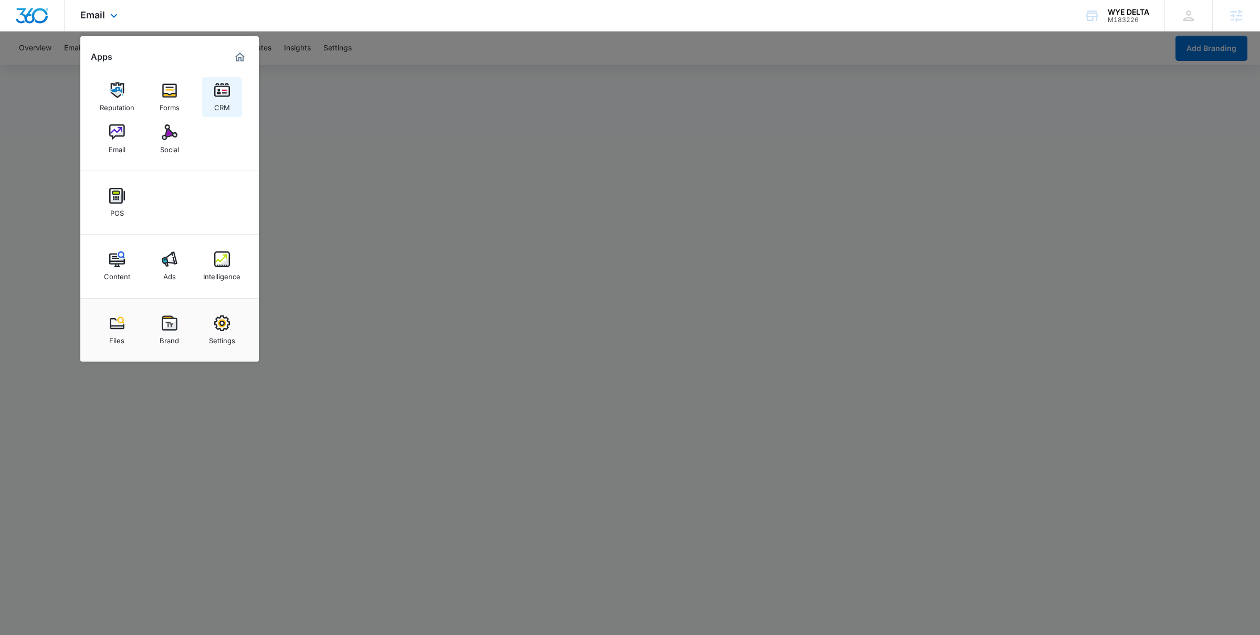
click at [231, 92] on link "CRM" at bounding box center [222, 97] width 40 height 40
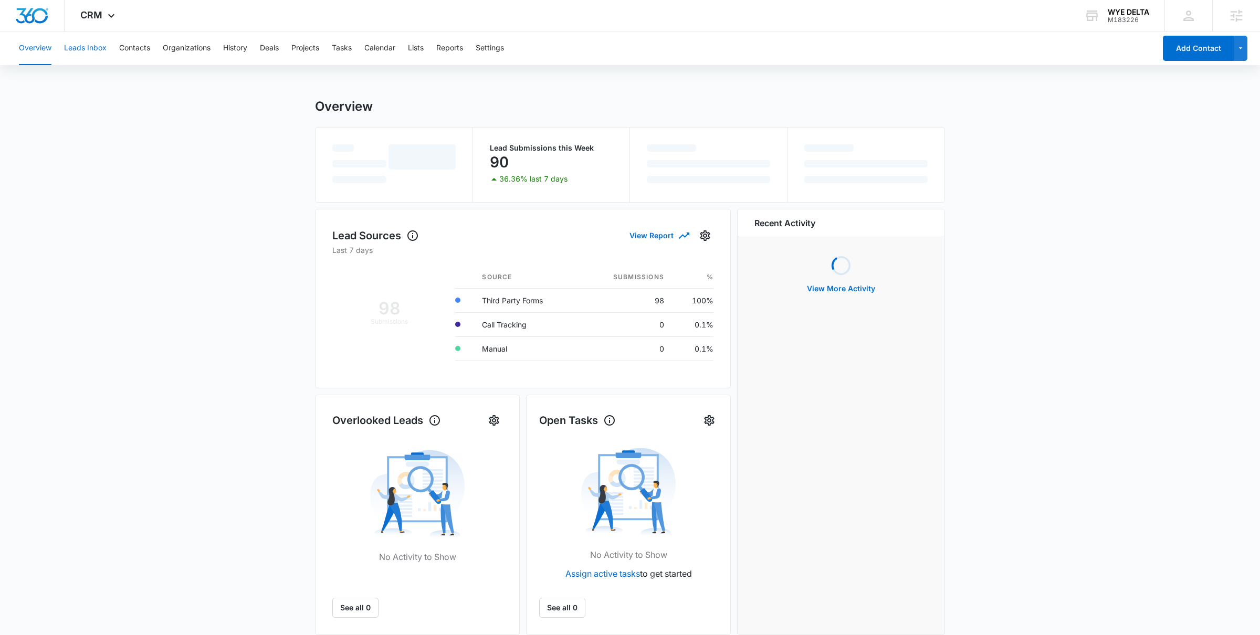
click at [95, 49] on button "Leads Inbox" at bounding box center [85, 49] width 43 height 34
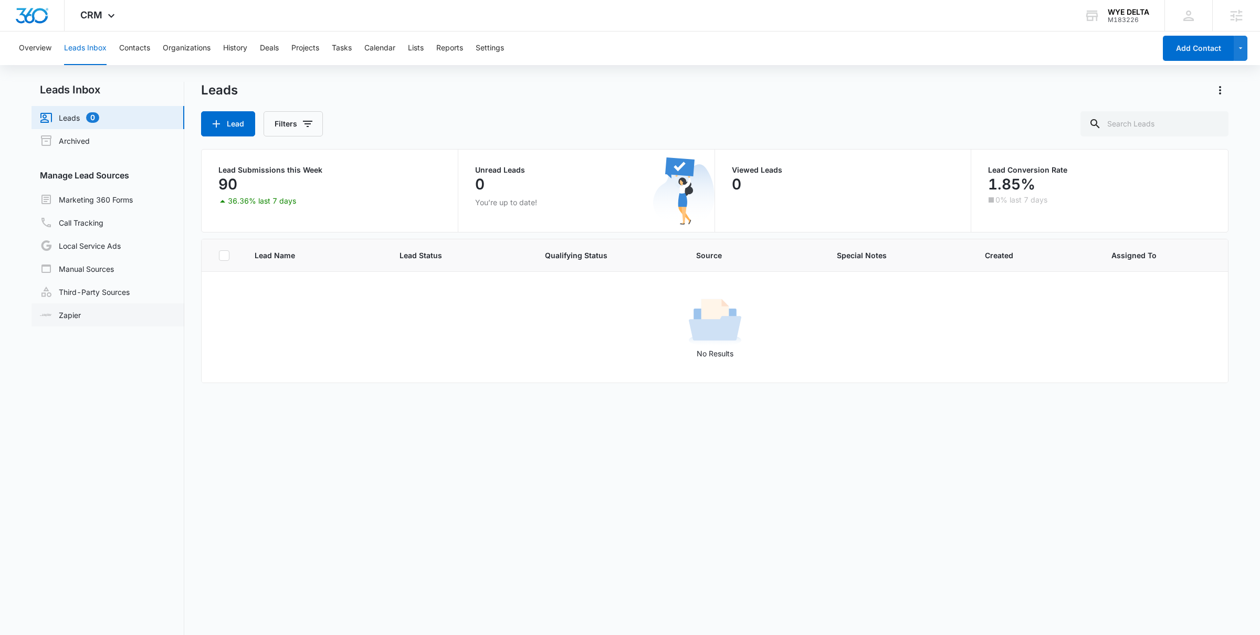
click at [81, 315] on link "Zapier" at bounding box center [60, 315] width 41 height 11
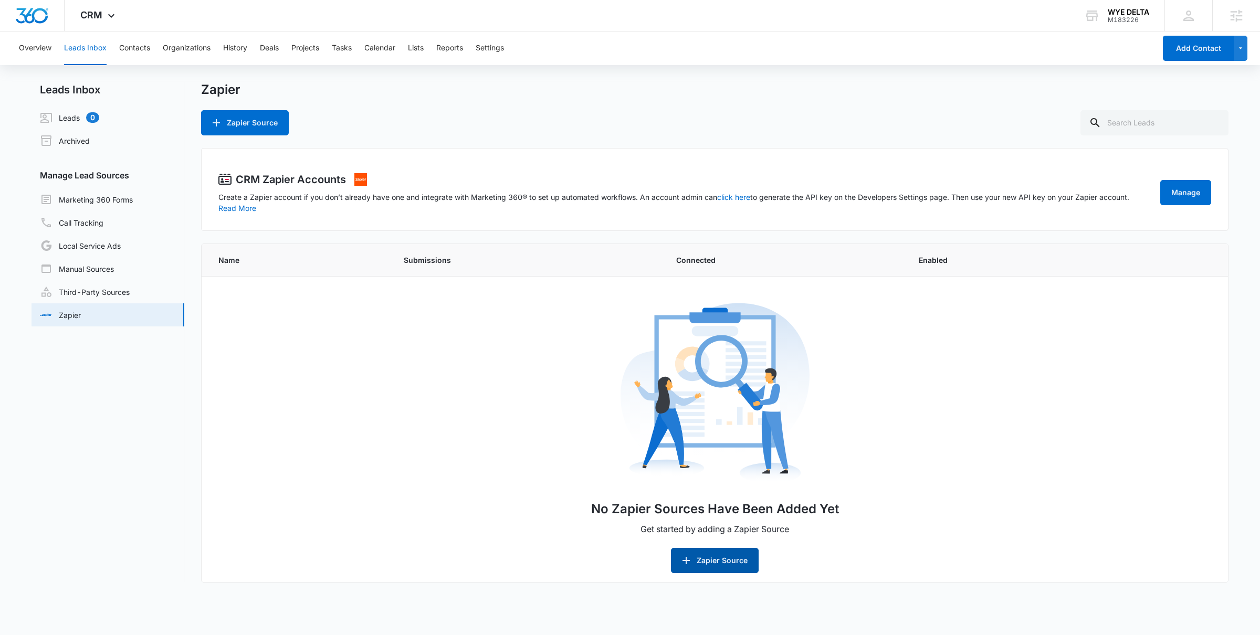
click at [708, 559] on button "Zapier Source" at bounding box center [715, 560] width 88 height 25
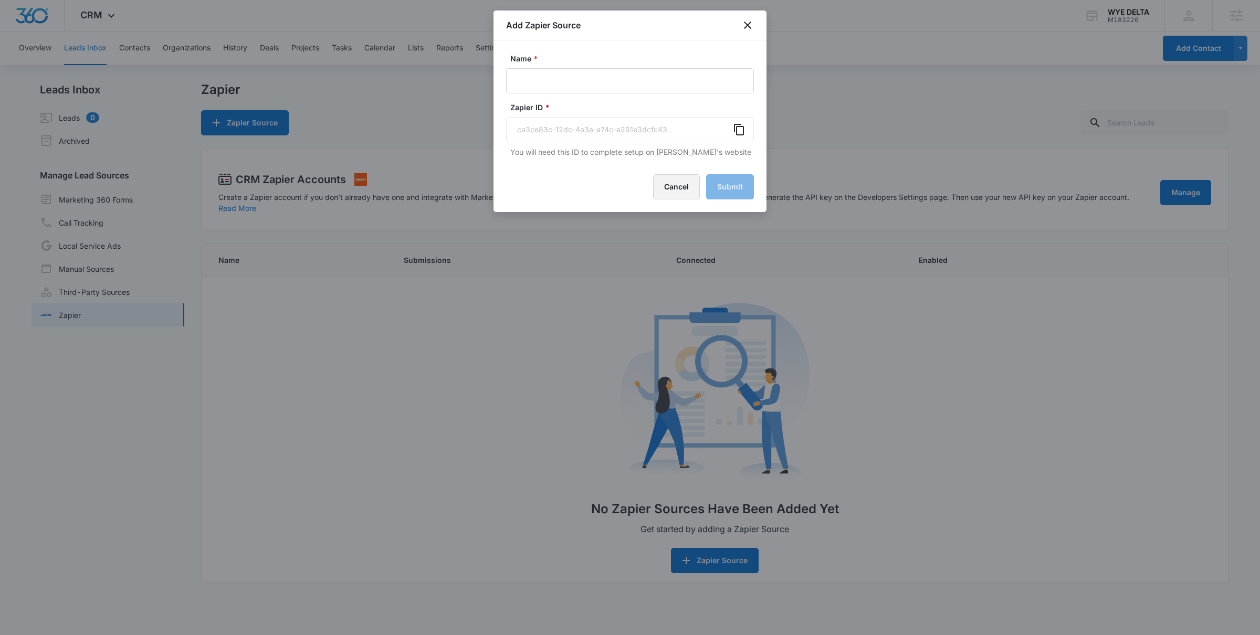
click at [693, 190] on button "Cancel" at bounding box center [676, 186] width 47 height 25
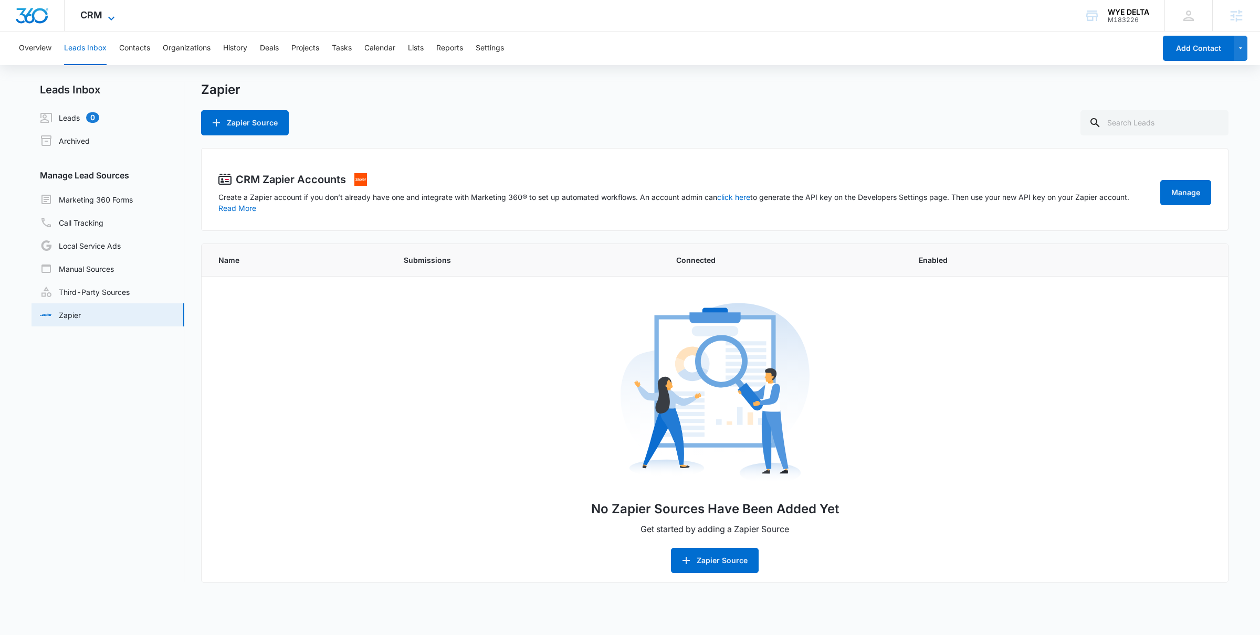
click at [95, 18] on span "CRM" at bounding box center [91, 14] width 22 height 11
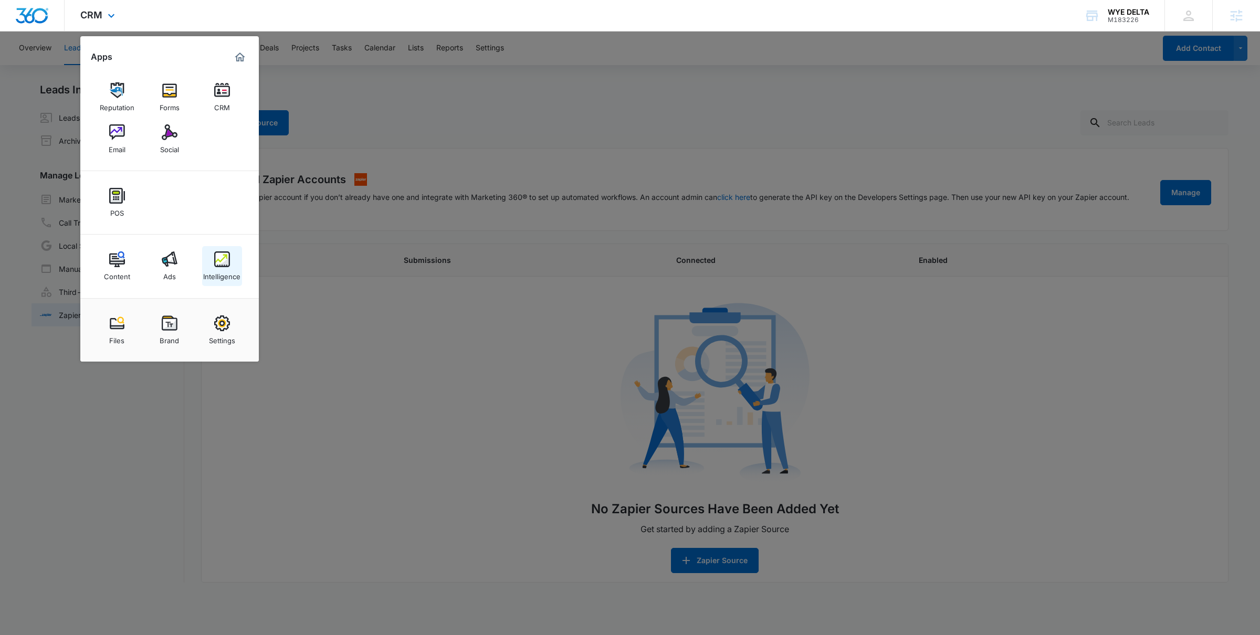
click at [233, 268] on div "Intelligence" at bounding box center [221, 274] width 37 height 14
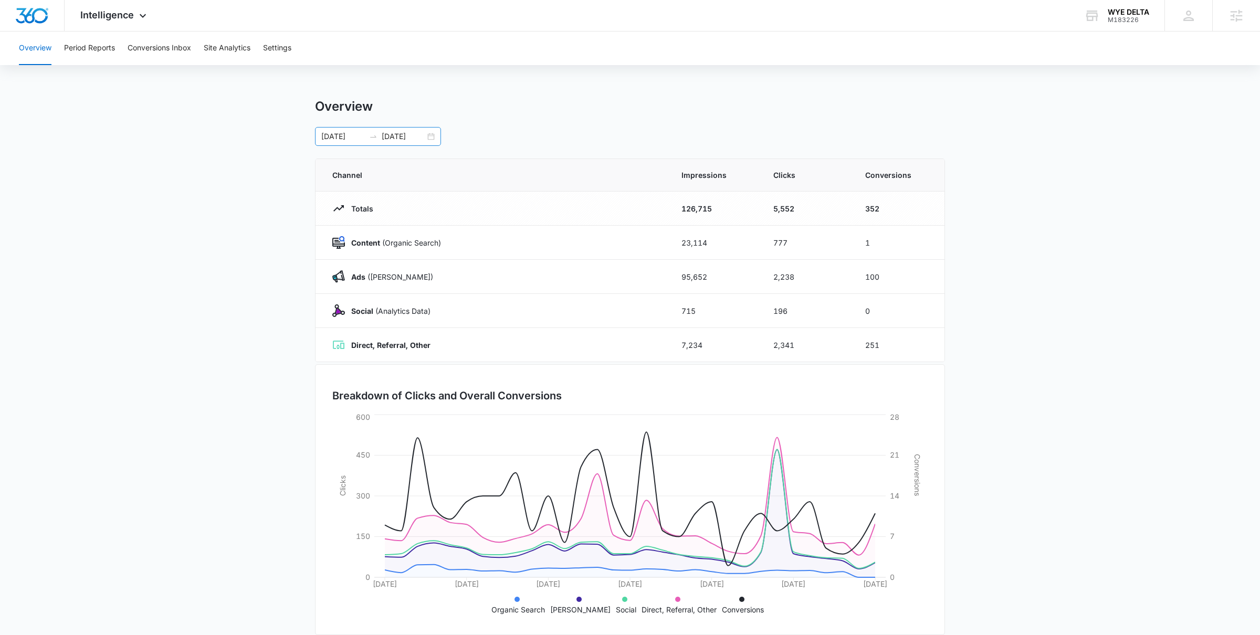
click at [429, 132] on div "08/16/2025 09/15/2025" at bounding box center [378, 136] width 126 height 19
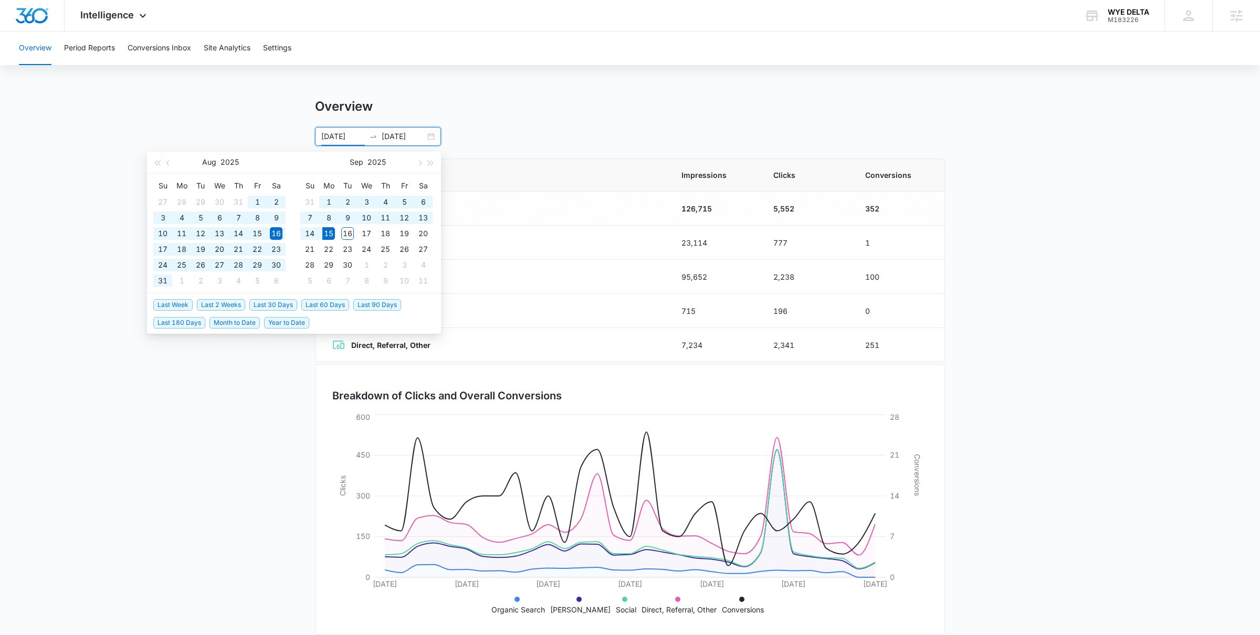
click at [368, 304] on span "Last 90 Days" at bounding box center [377, 305] width 48 height 12
type input "06/17/2025"
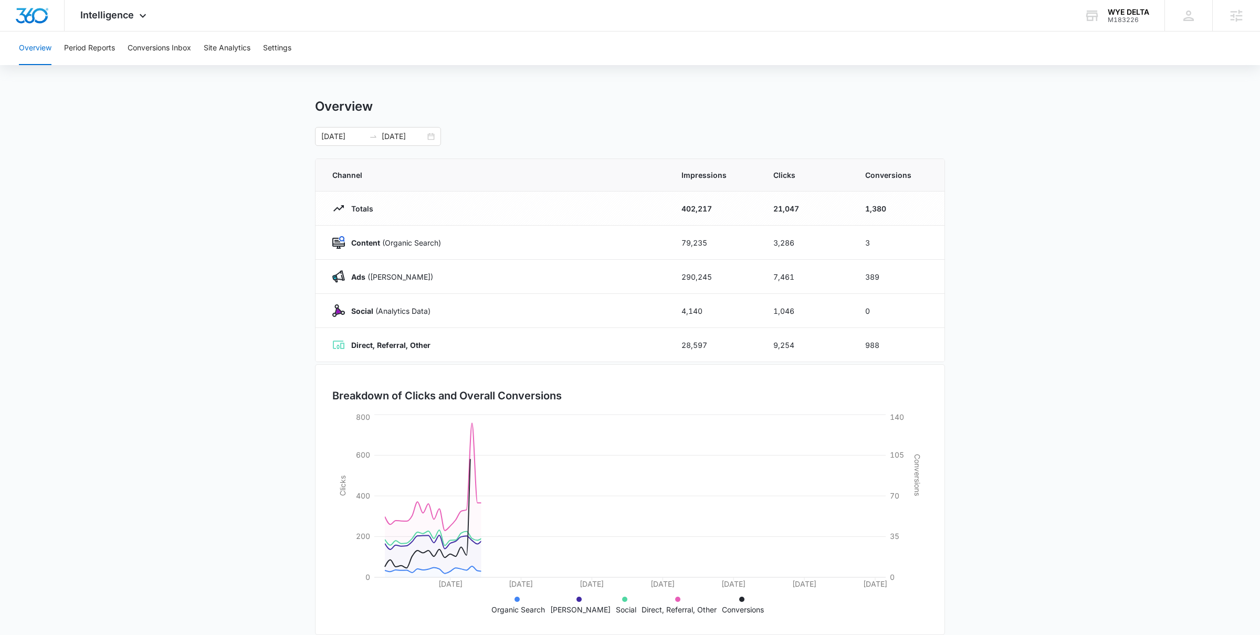
click at [141, 461] on main "Overview 06/17/2025 09/15/2025 Jun 2025 Su Mo Tu We Th Fr Sa 1 2 3 4 5 6 7 8 9 …" at bounding box center [630, 374] width 1260 height 551
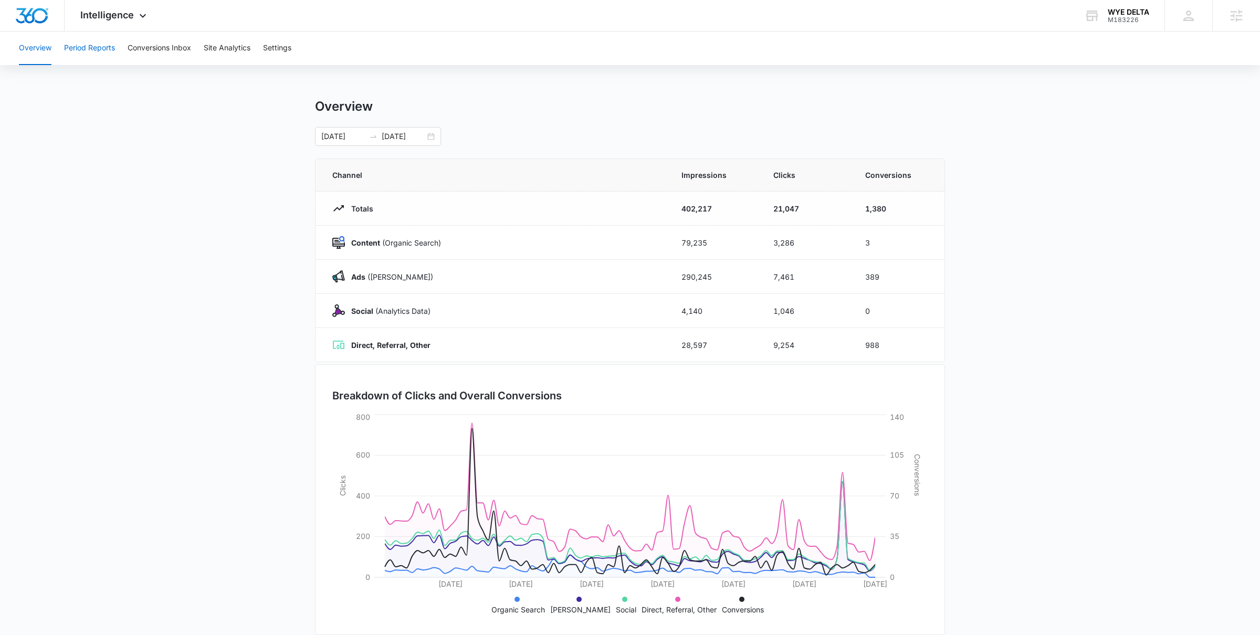
click at [95, 47] on button "Period Reports" at bounding box center [89, 49] width 51 height 34
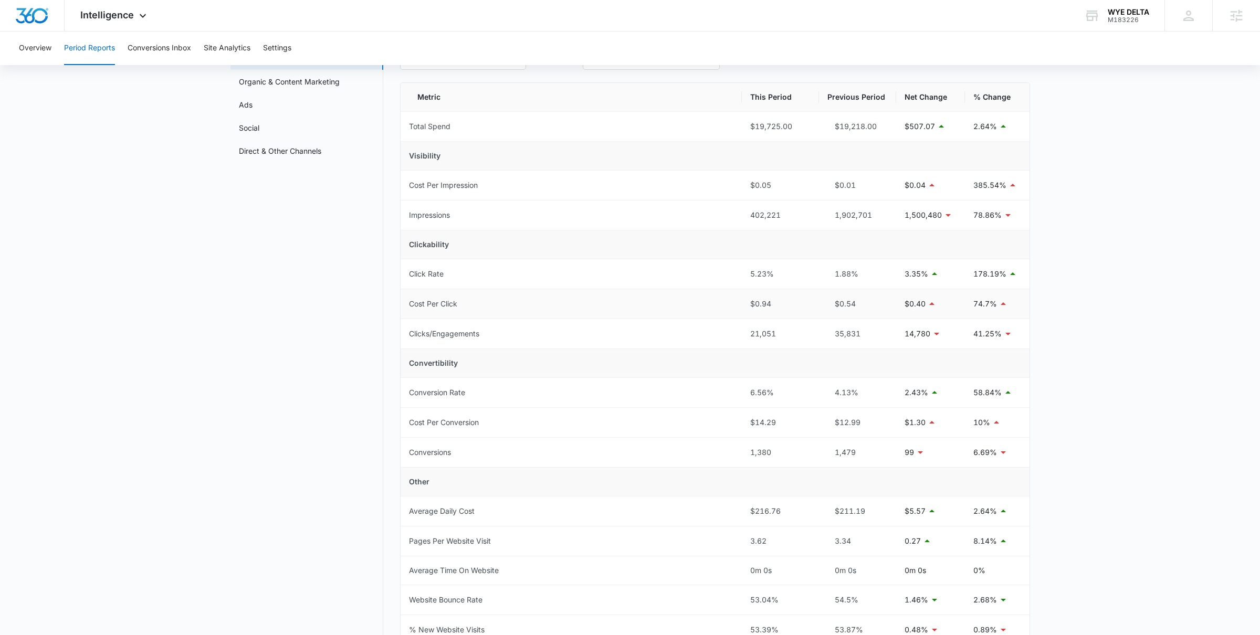
scroll to position [79, 0]
drag, startPoint x: 900, startPoint y: 452, endPoint x: 914, endPoint y: 451, distance: 14.2
type textarea "99"
click at [914, 451] on td "99" at bounding box center [930, 450] width 69 height 30
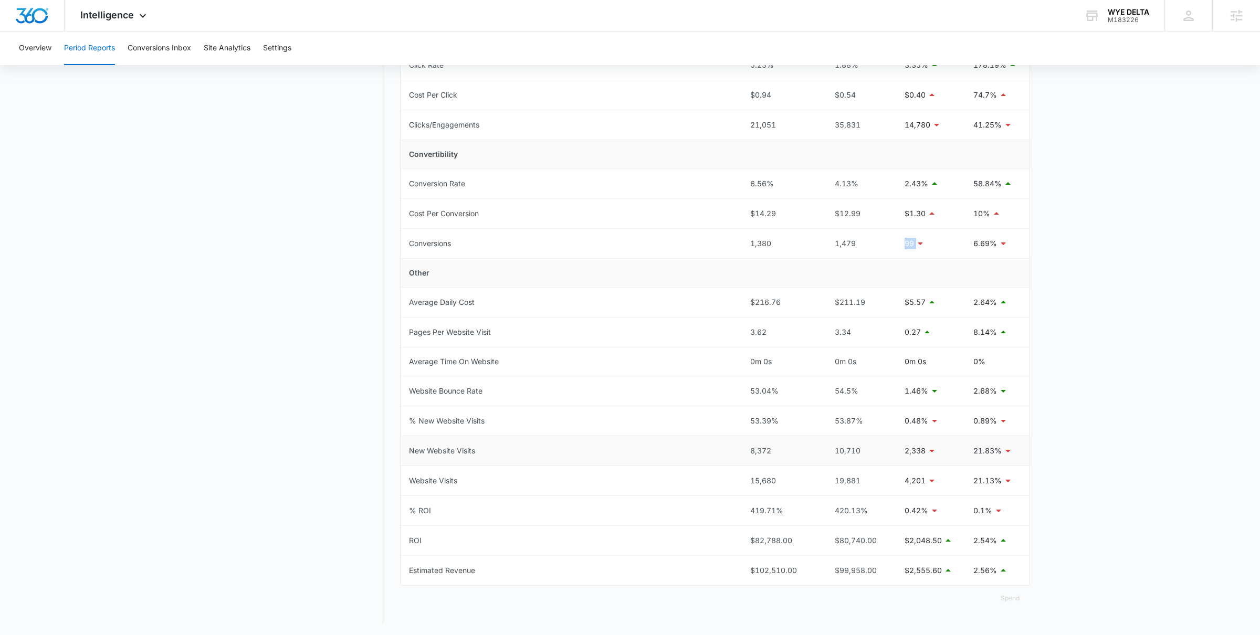
scroll to position [289, 0]
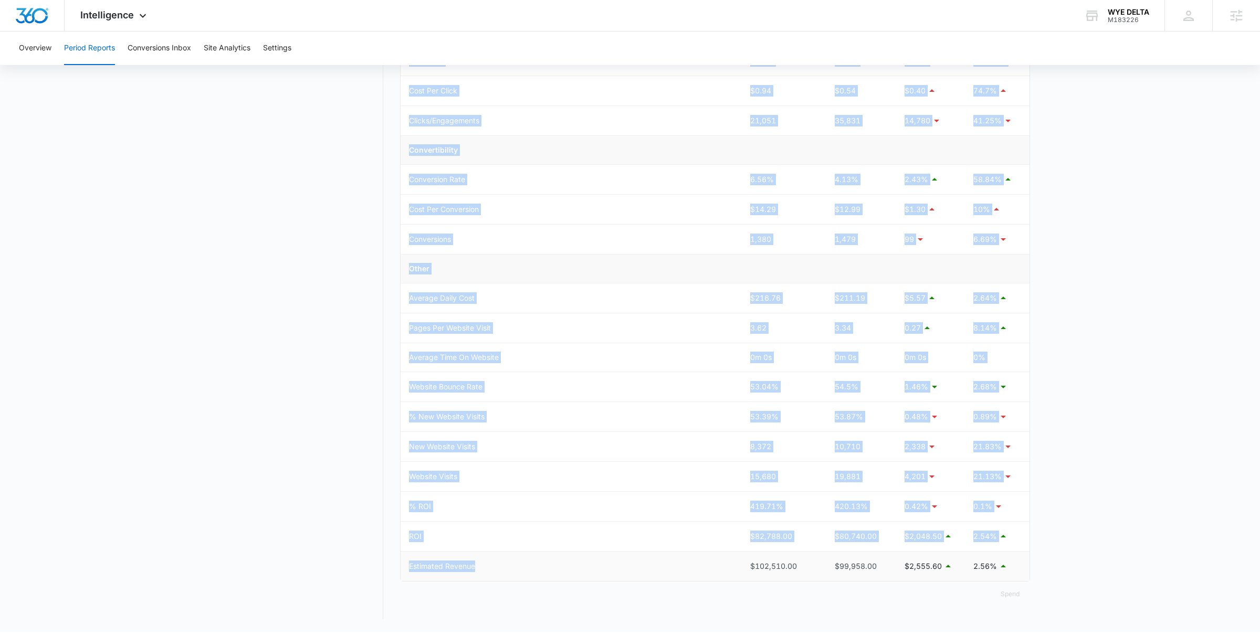
drag, startPoint x: 741, startPoint y: 569, endPoint x: 998, endPoint y: 570, distance: 257.3
click at [998, 570] on tr "Estimated Revenue $102,510.00 $99,958.00 $2,555.60 2.56%" at bounding box center [715, 566] width 629 height 29
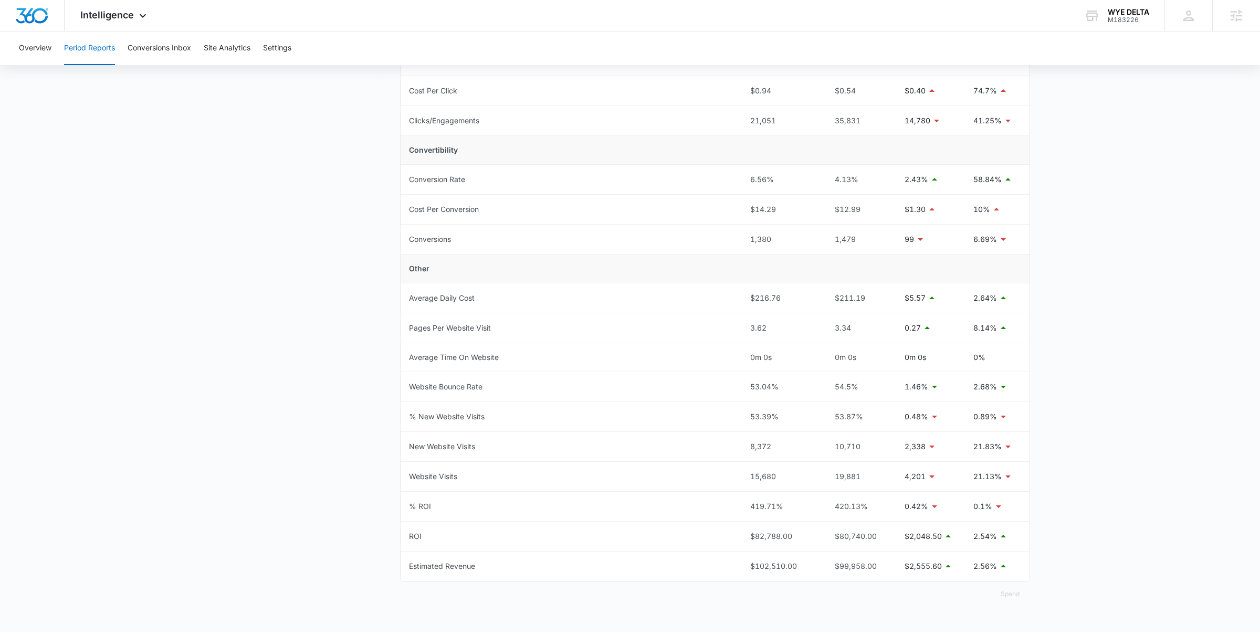
click at [1037, 568] on main "Period Reports Overall Organic & Content Marketing Ads Social Direct & Other Ch…" at bounding box center [630, 220] width 1260 height 823
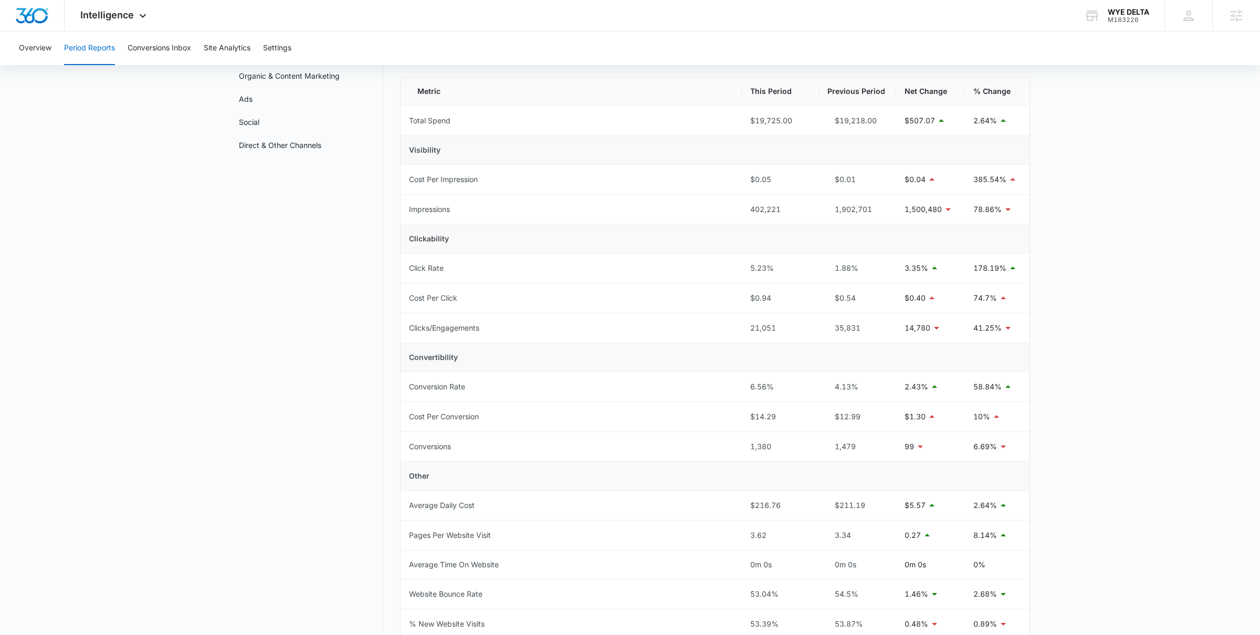
scroll to position [0, 0]
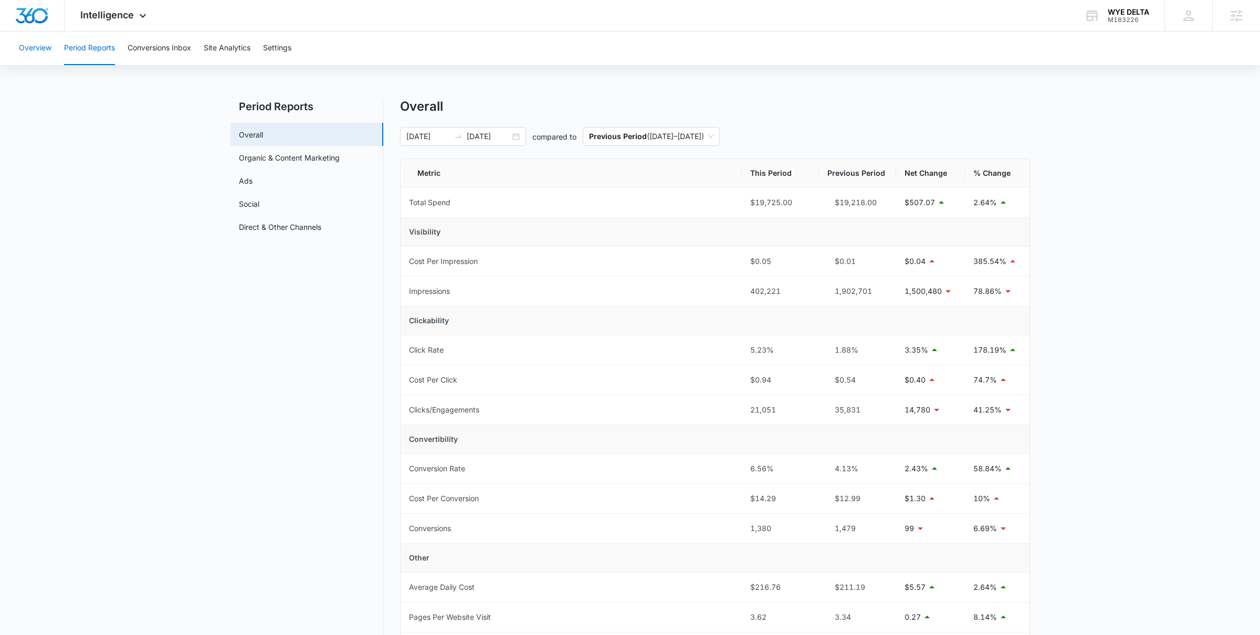
click at [36, 54] on button "Overview" at bounding box center [35, 49] width 33 height 34
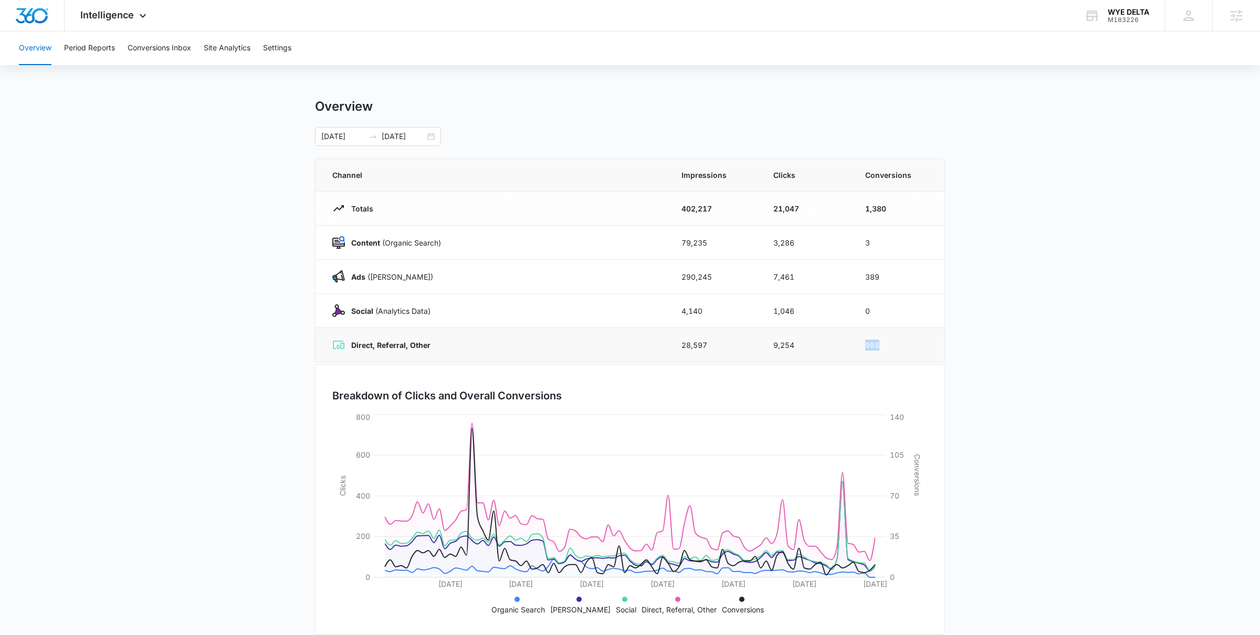
drag, startPoint x: 887, startPoint y: 345, endPoint x: 848, endPoint y: 347, distance: 38.4
click at [848, 347] on tr "Direct, Referral, Other 28,597 9,254 988" at bounding box center [630, 345] width 629 height 34
click at [93, 42] on button "Period Reports" at bounding box center [89, 49] width 51 height 34
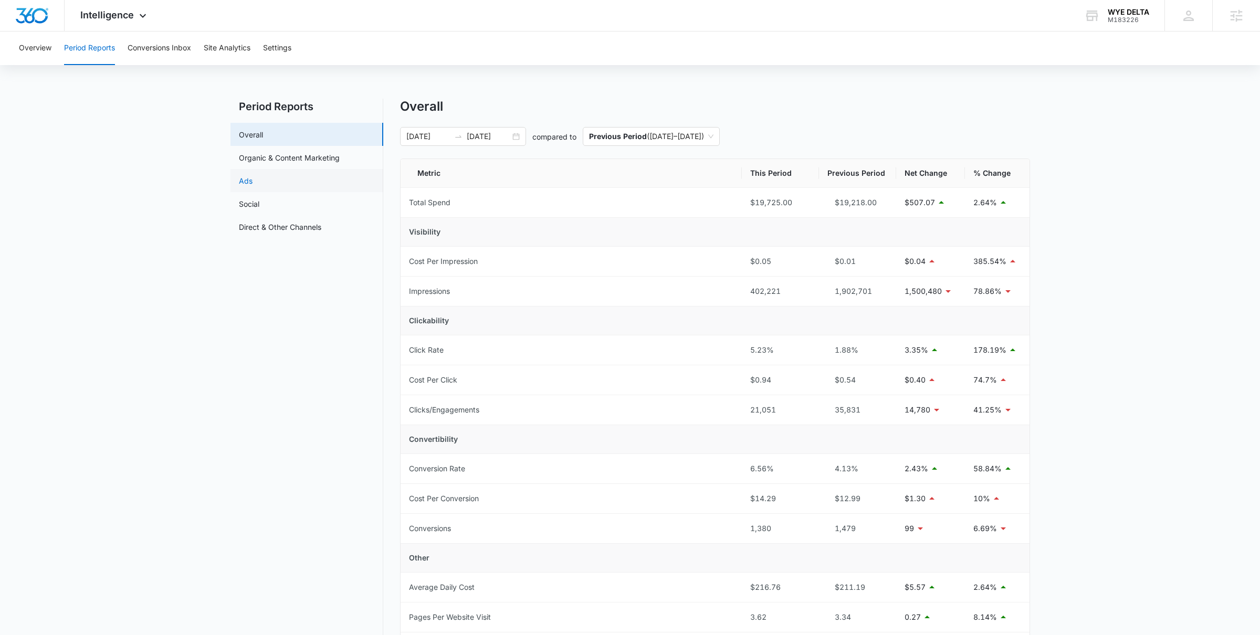
click at [253, 178] on link "Ads" at bounding box center [246, 180] width 14 height 11
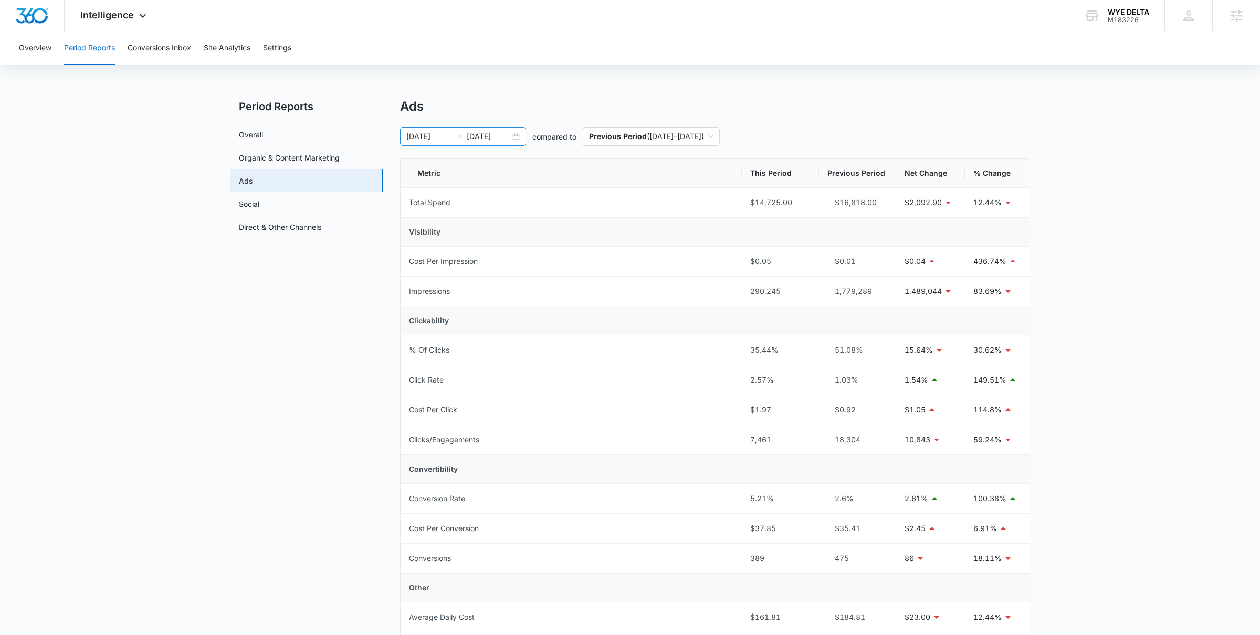
click at [513, 135] on div "06/17/2025 09/15/2025" at bounding box center [463, 136] width 126 height 19
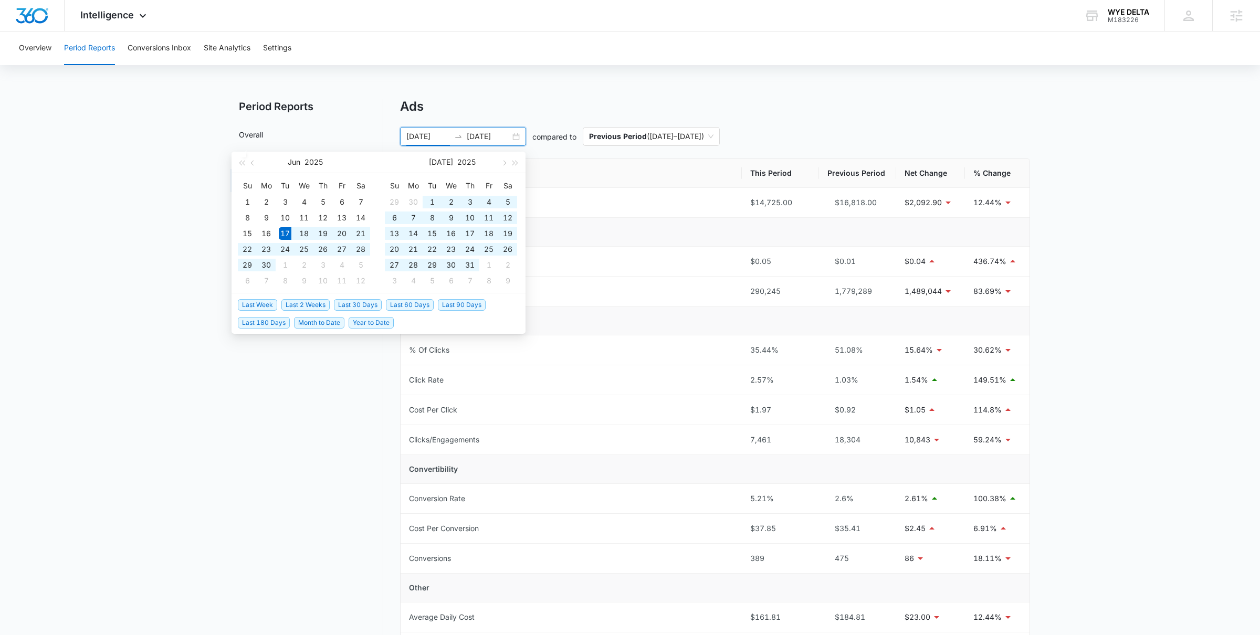
click at [450, 305] on span "Last 90 Days" at bounding box center [462, 305] width 48 height 12
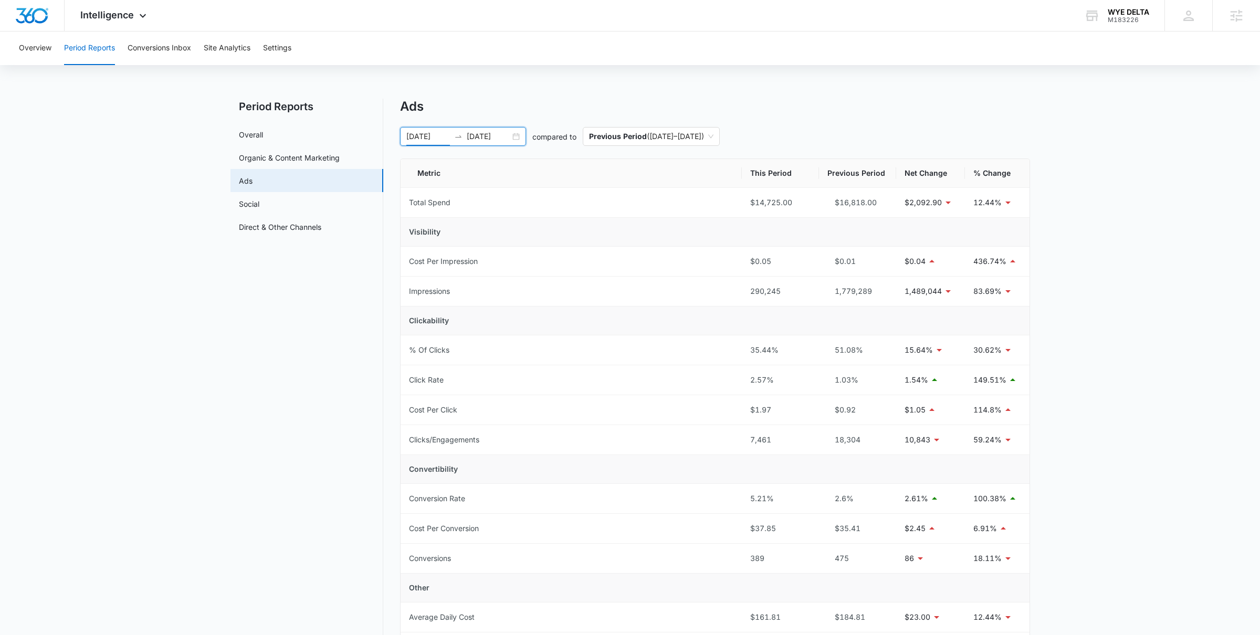
click at [516, 138] on div "06/17/2025 09/15/2025" at bounding box center [463, 136] width 126 height 19
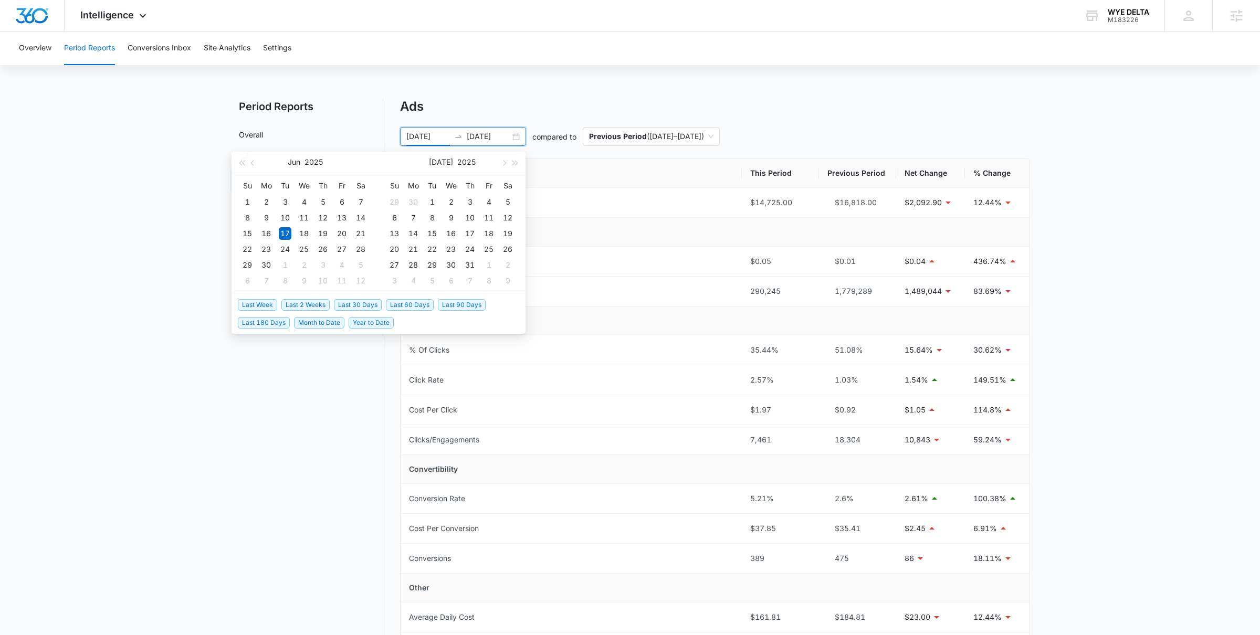
click at [362, 300] on span "Last 30 Days" at bounding box center [358, 305] width 48 height 12
type input "[DATE]"
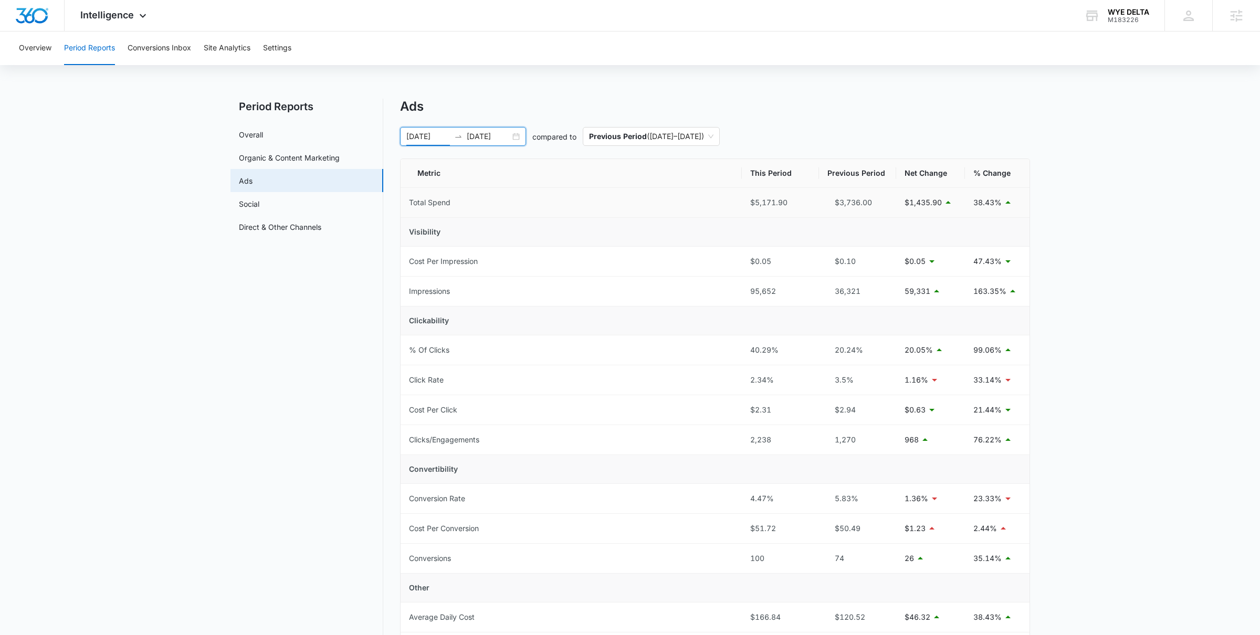
scroll to position [30, 0]
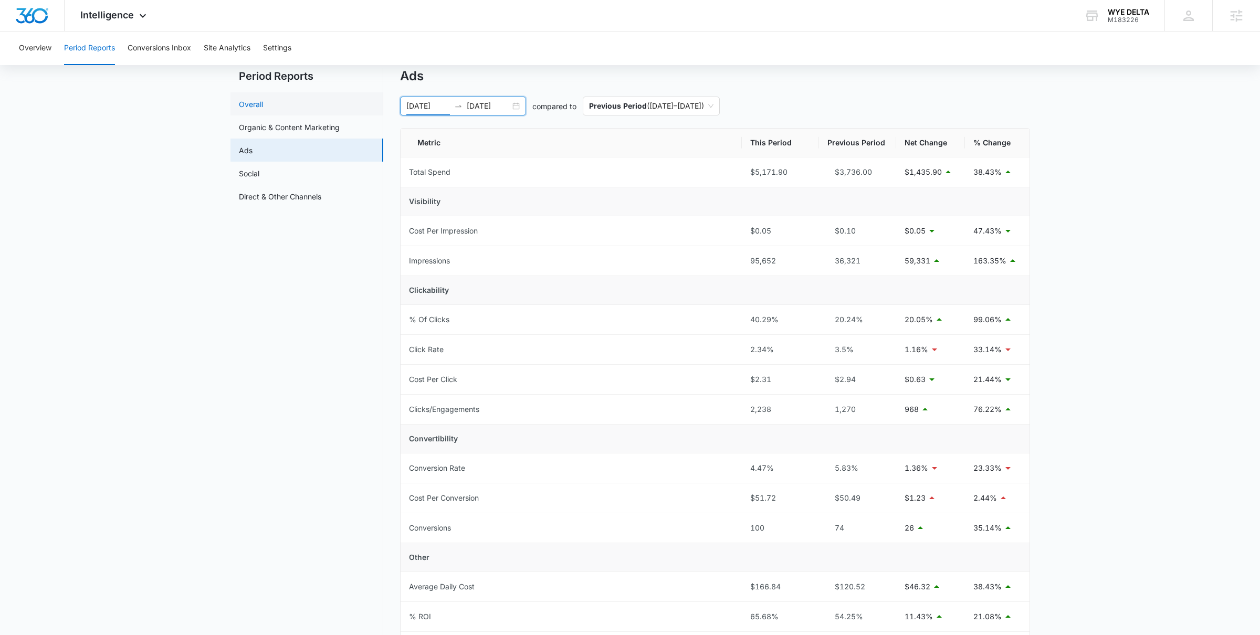
click at [263, 109] on link "Overall" at bounding box center [251, 104] width 24 height 11
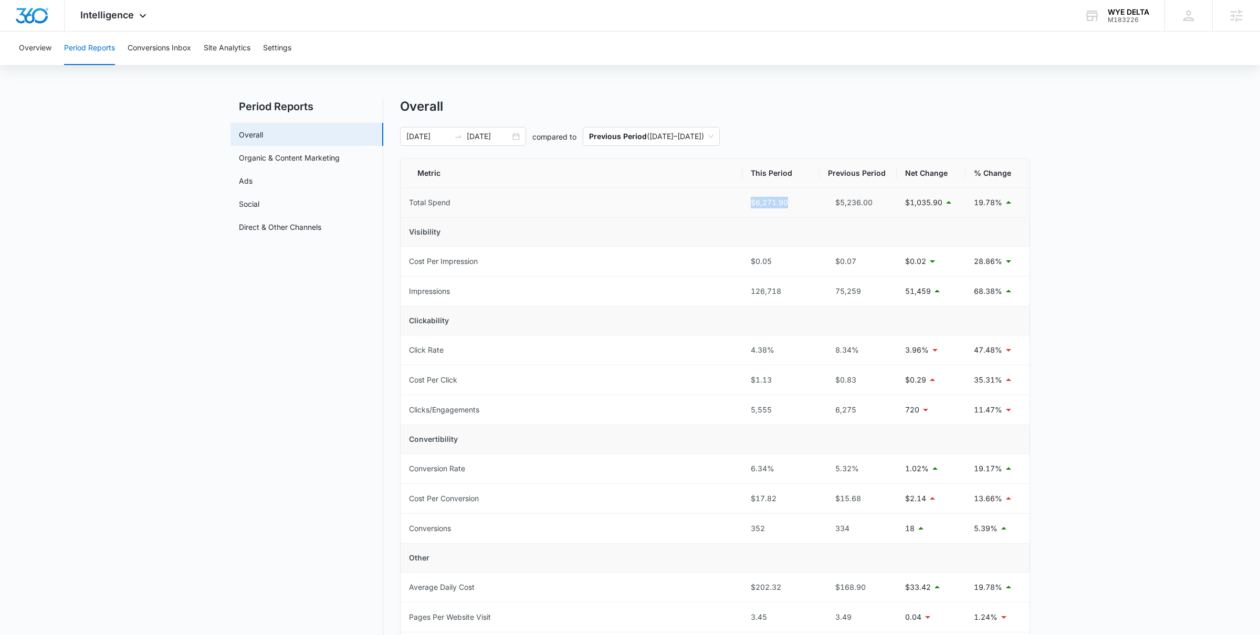
drag, startPoint x: 743, startPoint y: 203, endPoint x: 804, endPoint y: 203, distance: 60.9
click at [804, 203] on td "$6,271.90" at bounding box center [781, 203] width 77 height 30
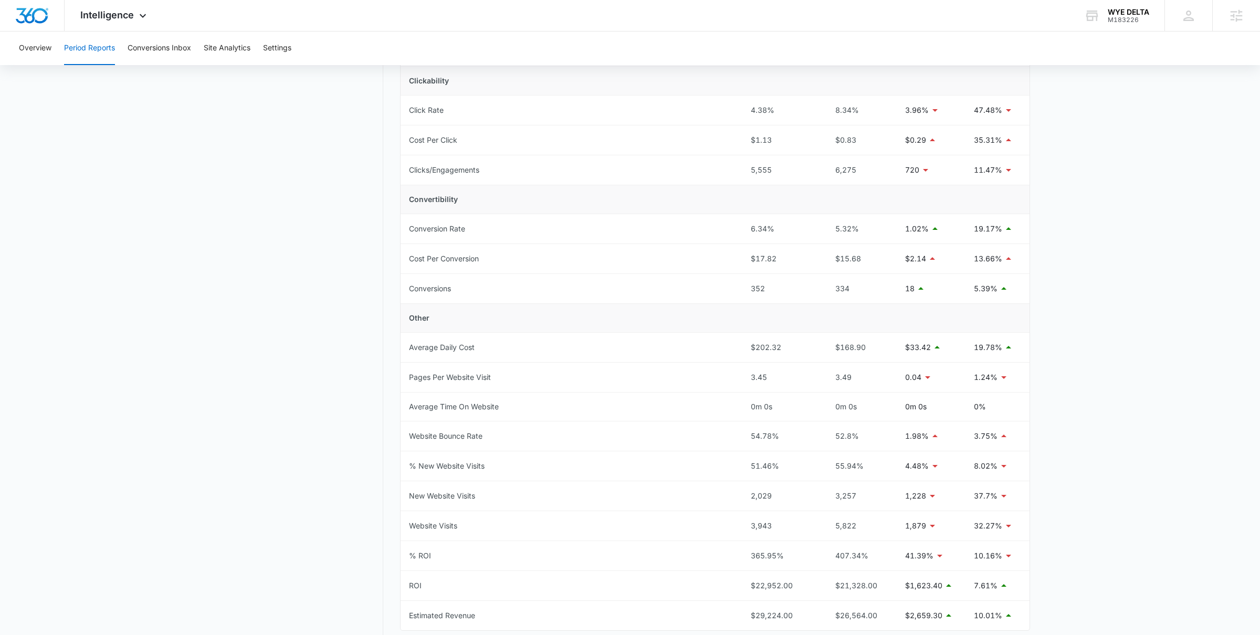
scroll to position [289, 0]
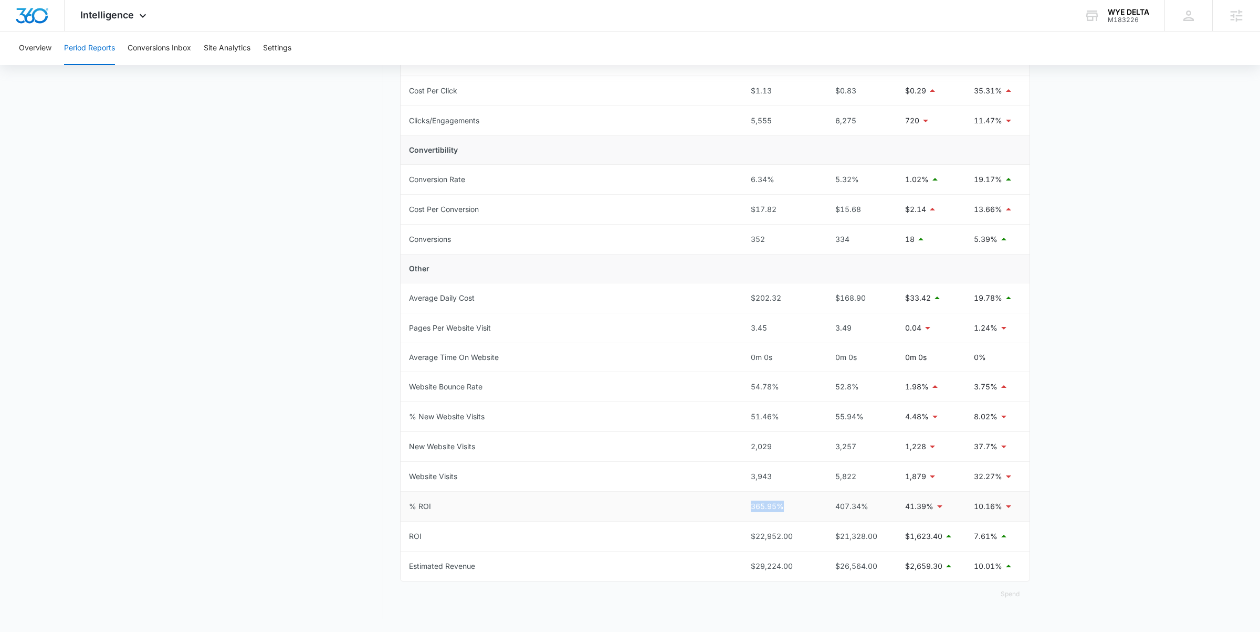
drag, startPoint x: 746, startPoint y: 509, endPoint x: 789, endPoint y: 509, distance: 43.6
click at [789, 509] on td "365.95%" at bounding box center [781, 507] width 77 height 30
drag, startPoint x: 831, startPoint y: 510, endPoint x: 877, endPoint y: 510, distance: 45.2
click at [877, 510] on div "407.34%" at bounding box center [858, 507] width 60 height 12
click at [818, 508] on td "365.95%" at bounding box center [781, 507] width 77 height 30
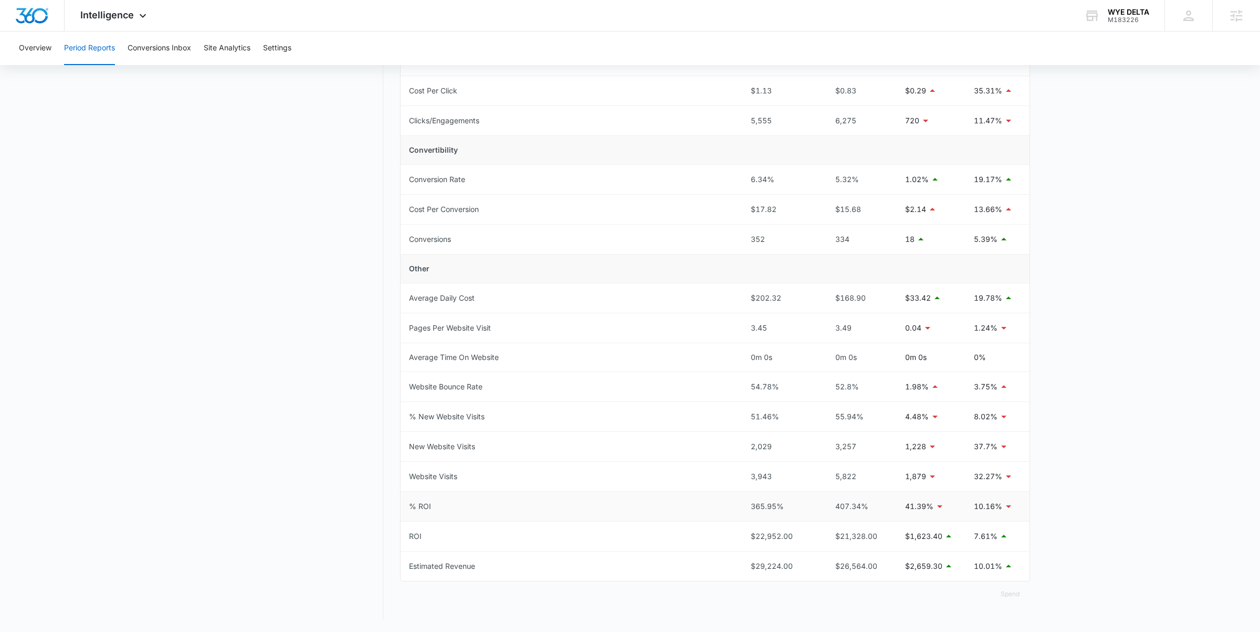
scroll to position [0, 0]
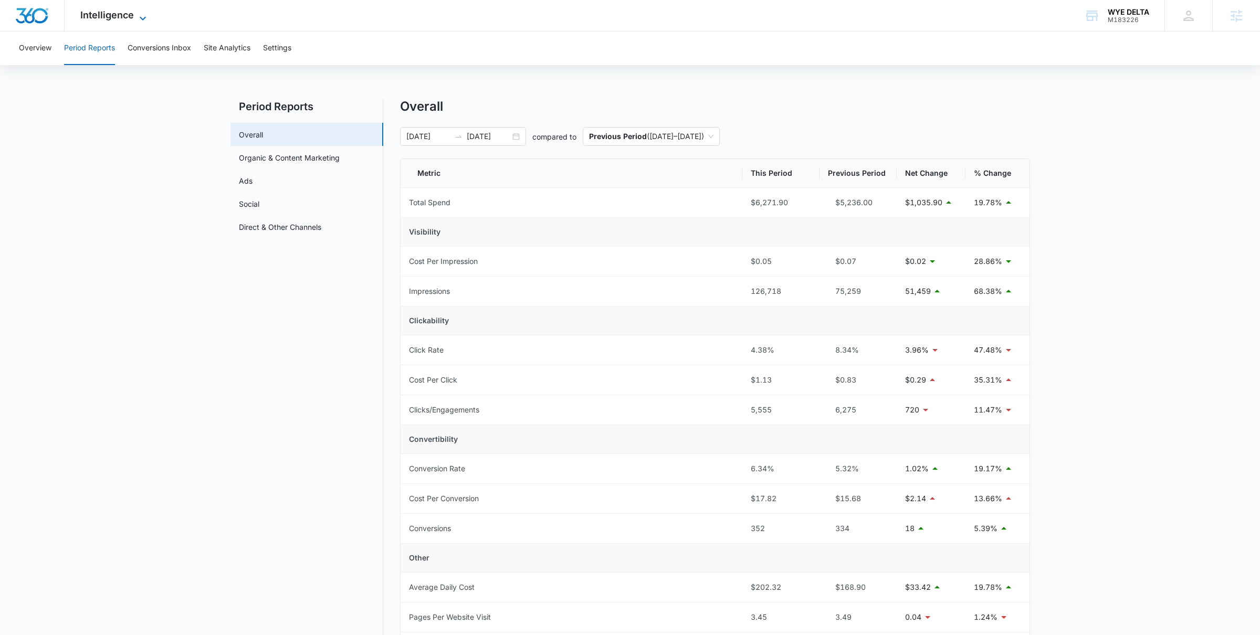
click at [103, 11] on span "Intelligence" at bounding box center [107, 14] width 54 height 11
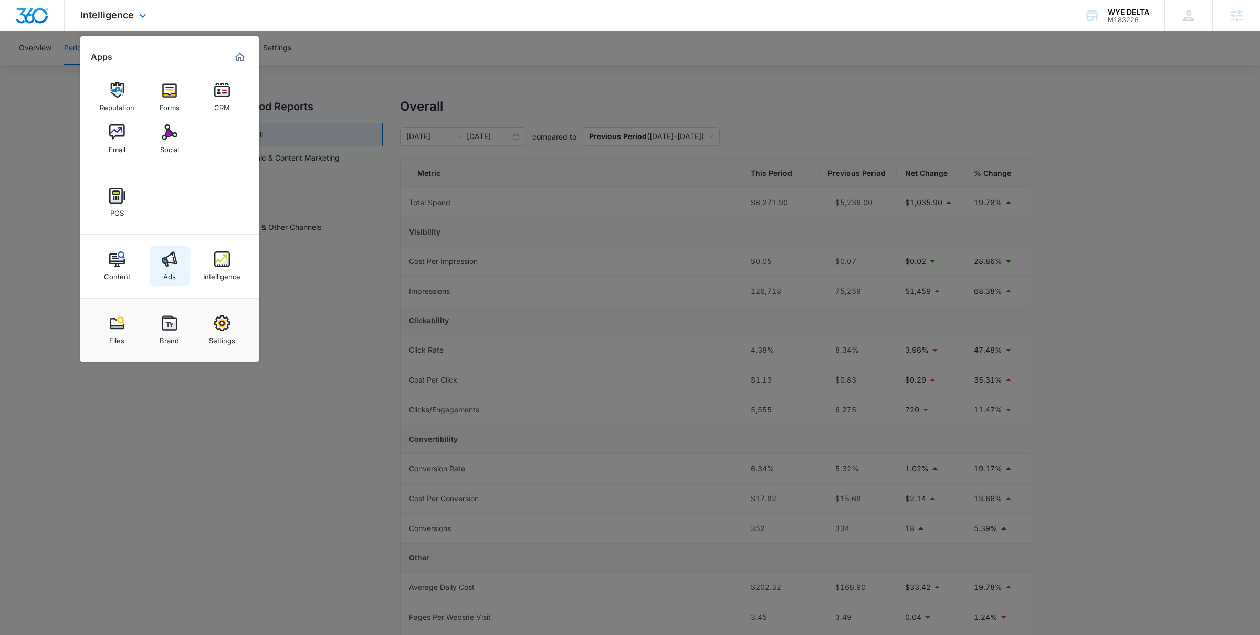
click at [172, 268] on div "Ads" at bounding box center [169, 274] width 13 height 14
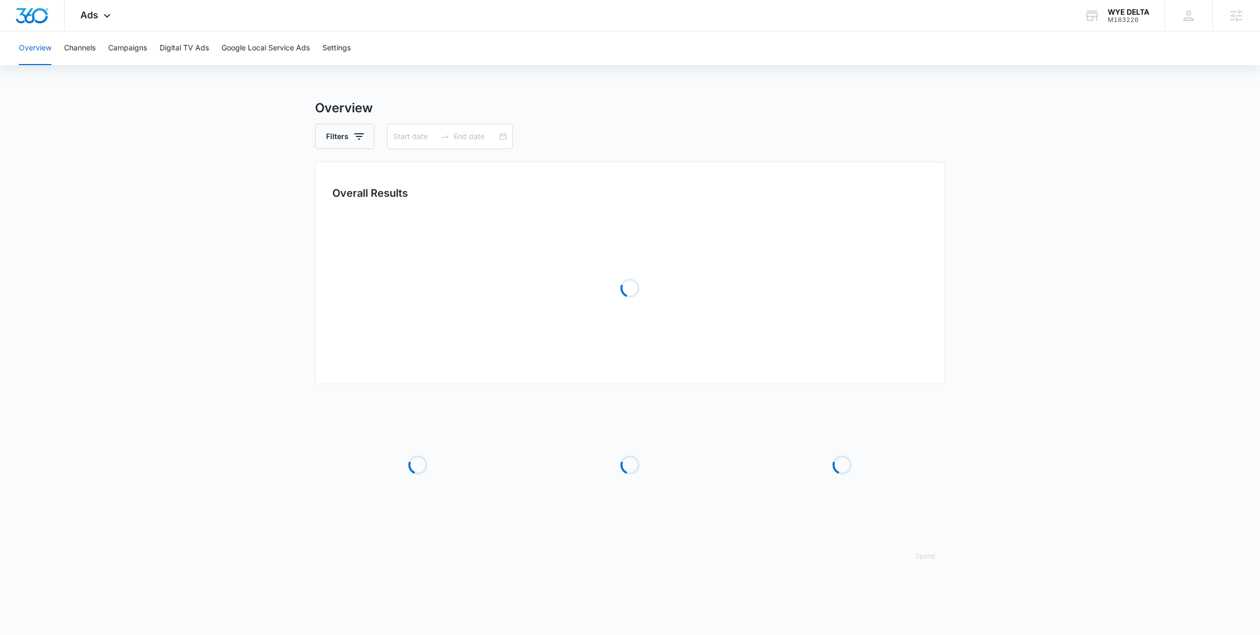
type input "[DATE]"
click at [141, 48] on button "Campaigns" at bounding box center [127, 49] width 39 height 34
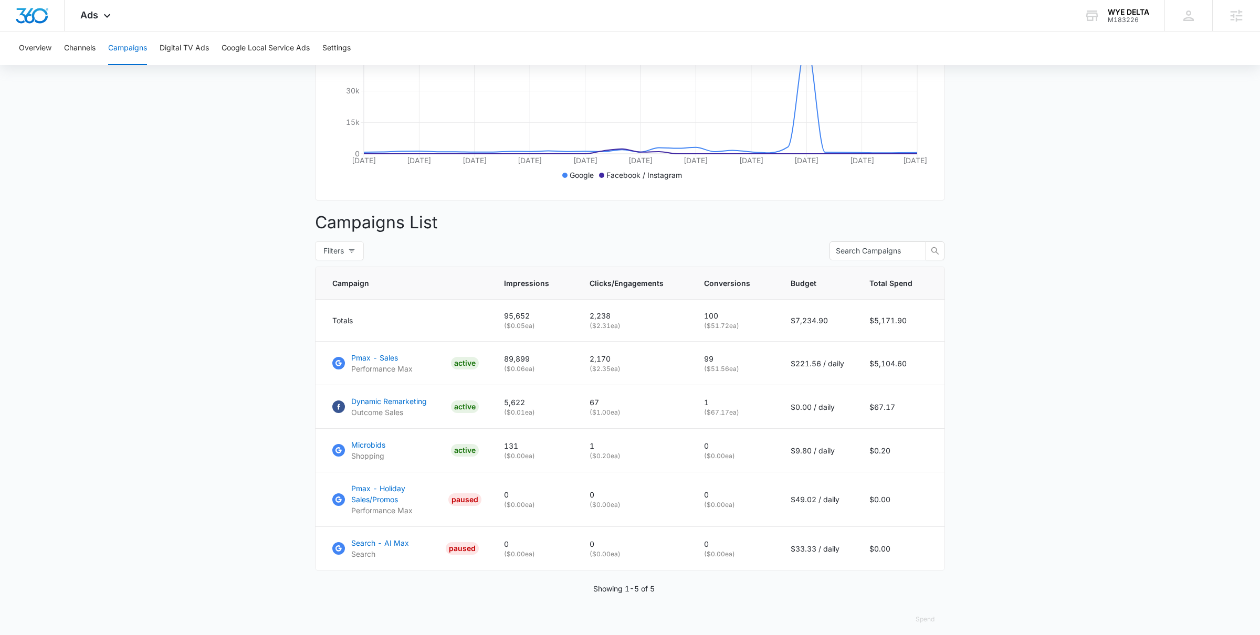
scroll to position [247, 0]
click at [389, 360] on p "Pmax - Sales" at bounding box center [381, 356] width 61 height 11
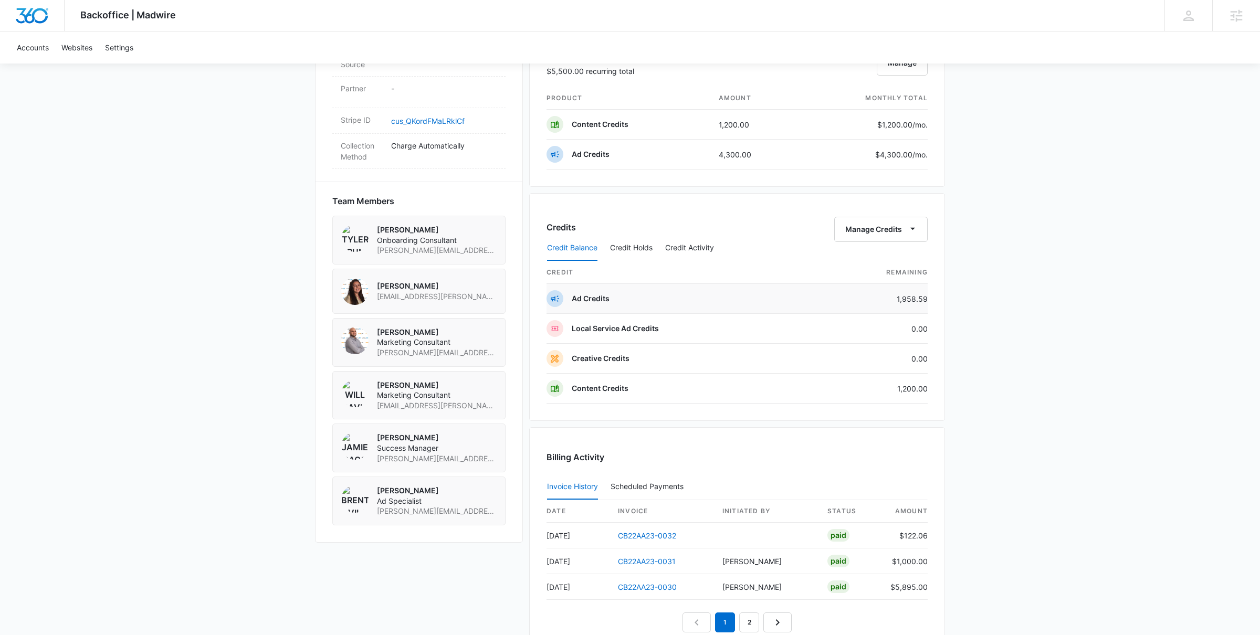
scroll to position [650, 0]
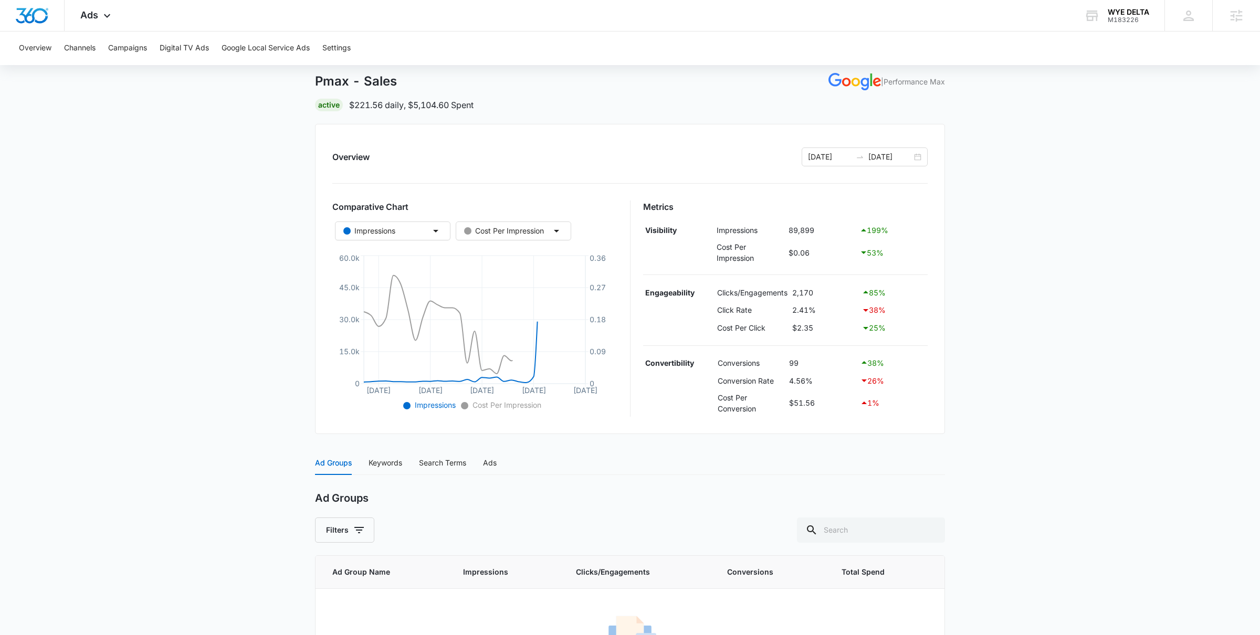
scroll to position [61, 0]
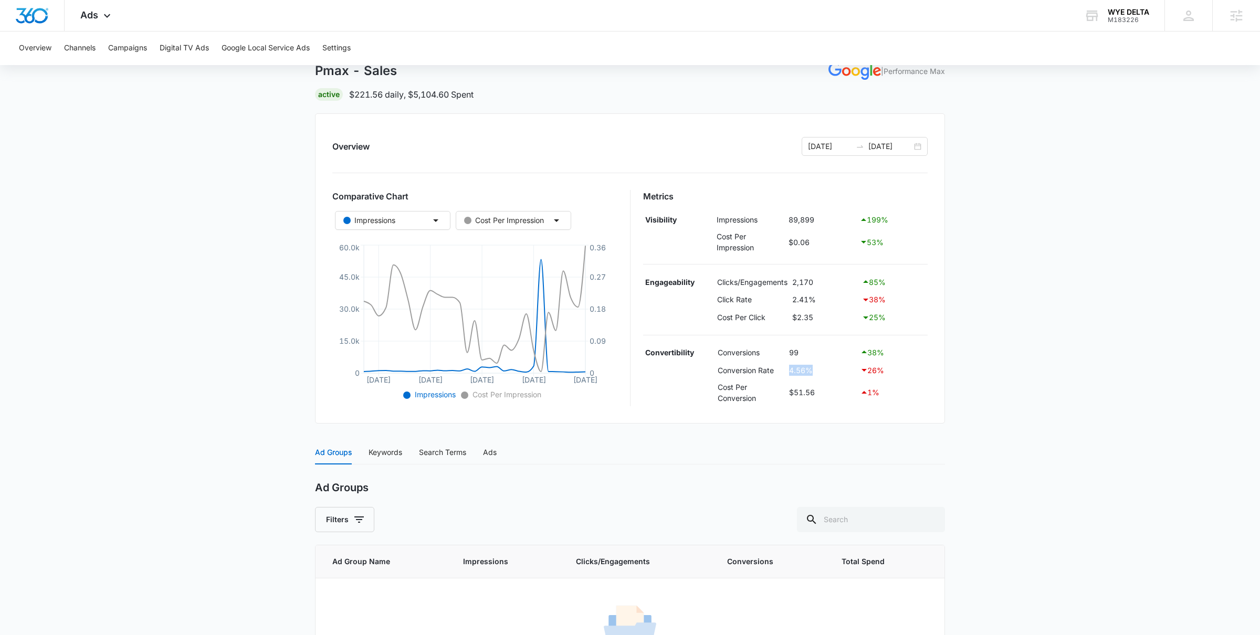
drag, startPoint x: 788, startPoint y: 372, endPoint x: 815, endPoint y: 371, distance: 27.3
type textarea "4.56%"
click at [815, 371] on td "4.56%" at bounding box center [822, 370] width 70 height 18
drag, startPoint x: 884, startPoint y: 371, endPoint x: 873, endPoint y: 371, distance: 11.0
click at [873, 371] on div "26 %" at bounding box center [892, 370] width 65 height 13
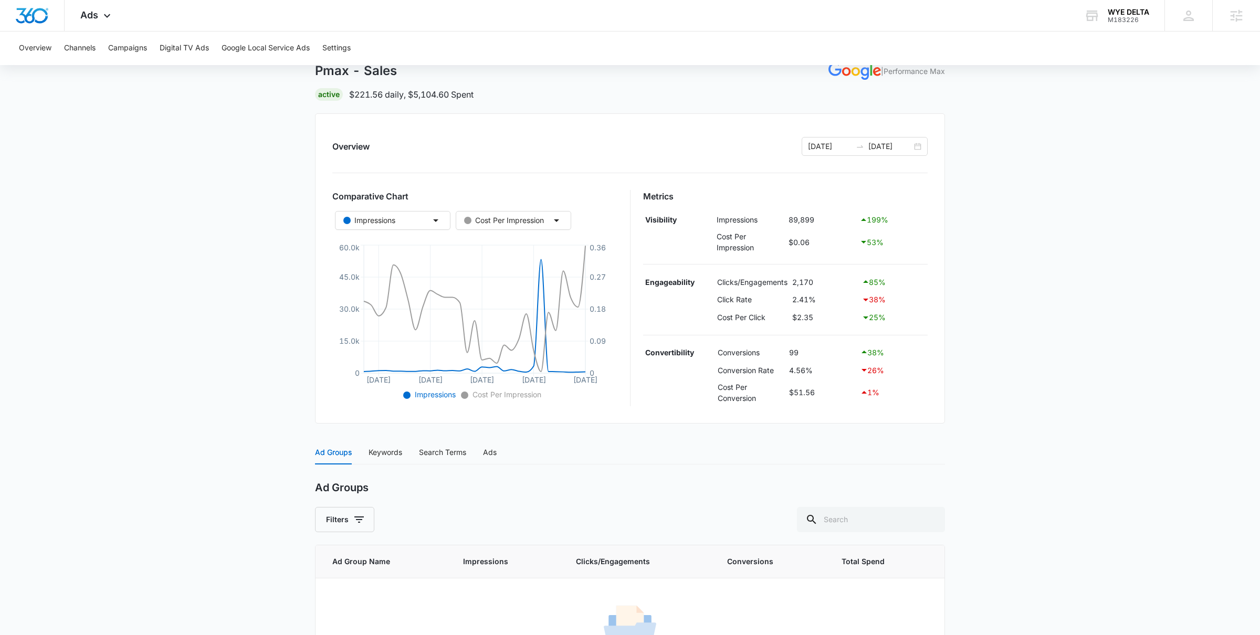
click at [884, 371] on div "26 %" at bounding box center [892, 370] width 65 height 13
drag, startPoint x: 860, startPoint y: 221, endPoint x: 893, endPoint y: 220, distance: 33.1
click at [893, 221] on div "199 %" at bounding box center [893, 220] width 66 height 13
drag, startPoint x: 893, startPoint y: 220, endPoint x: 844, endPoint y: 220, distance: 48.8
click at [844, 220] on tr "Visibility Impressions 89,899 199 %" at bounding box center [785, 220] width 285 height 18
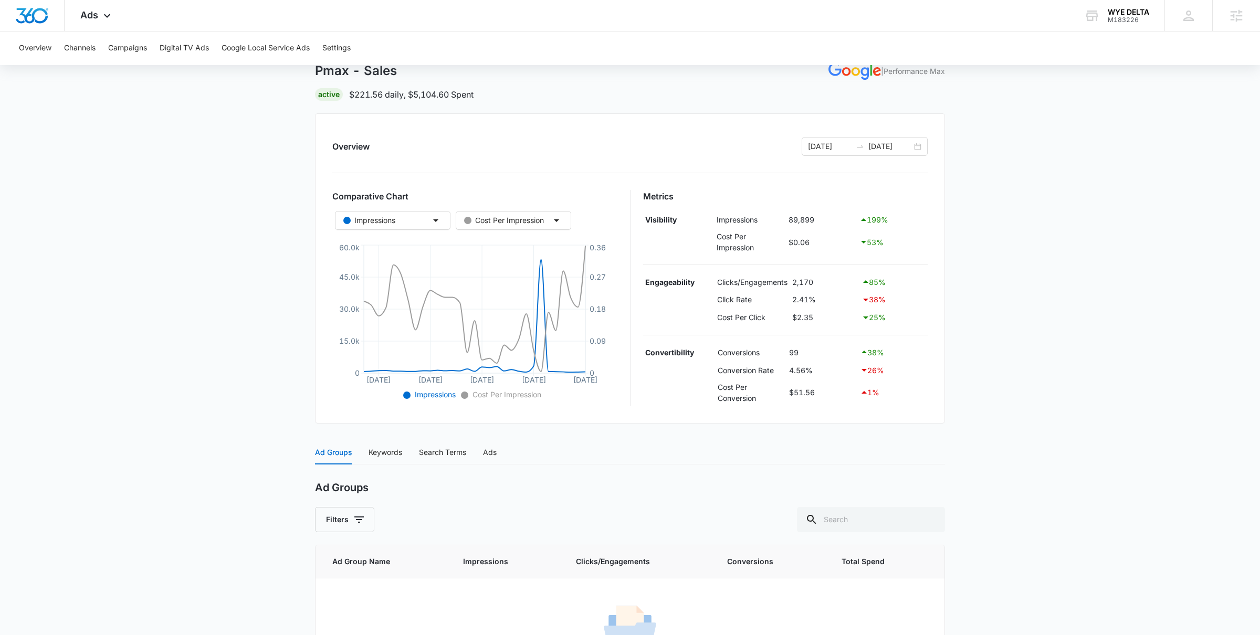
drag, startPoint x: 860, startPoint y: 220, endPoint x: 903, endPoint y: 218, distance: 42.6
click at [903, 218] on div "199 %" at bounding box center [893, 220] width 66 height 13
drag, startPoint x: 903, startPoint y: 218, endPoint x: 851, endPoint y: 217, distance: 51.5
click at [851, 217] on tr "Visibility Impressions 89,899 199 %" at bounding box center [785, 220] width 285 height 18
drag, startPoint x: 891, startPoint y: 285, endPoint x: 862, endPoint y: 285, distance: 29.4
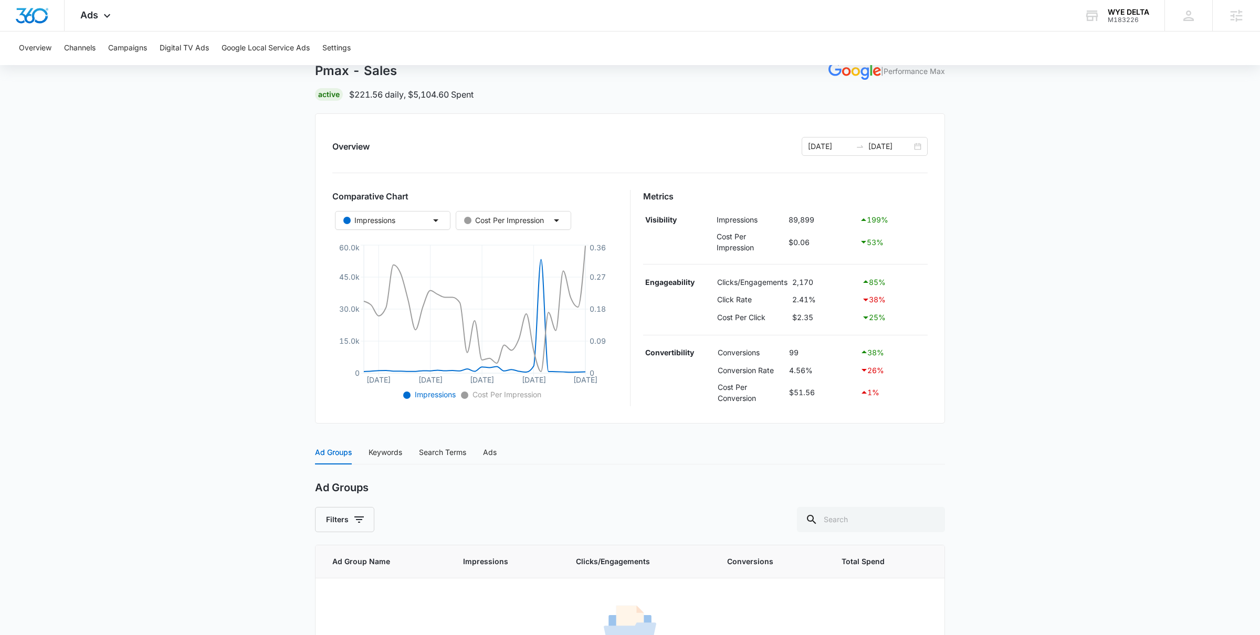
click at [862, 286] on div "85 %" at bounding box center [894, 282] width 64 height 13
drag, startPoint x: 870, startPoint y: 279, endPoint x: 900, endPoint y: 277, distance: 30.5
click at [901, 278] on div "85 %" at bounding box center [894, 282] width 64 height 13
click at [95, 18] on span "Ads" at bounding box center [89, 14] width 18 height 11
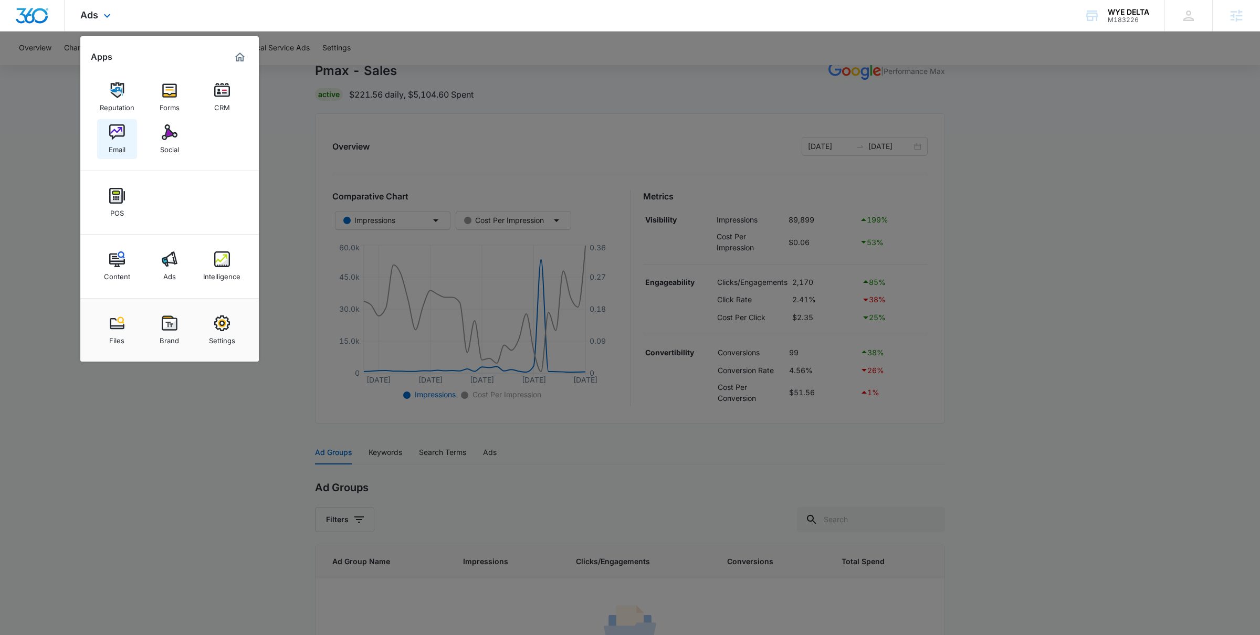
click at [106, 145] on link "Email" at bounding box center [117, 139] width 40 height 40
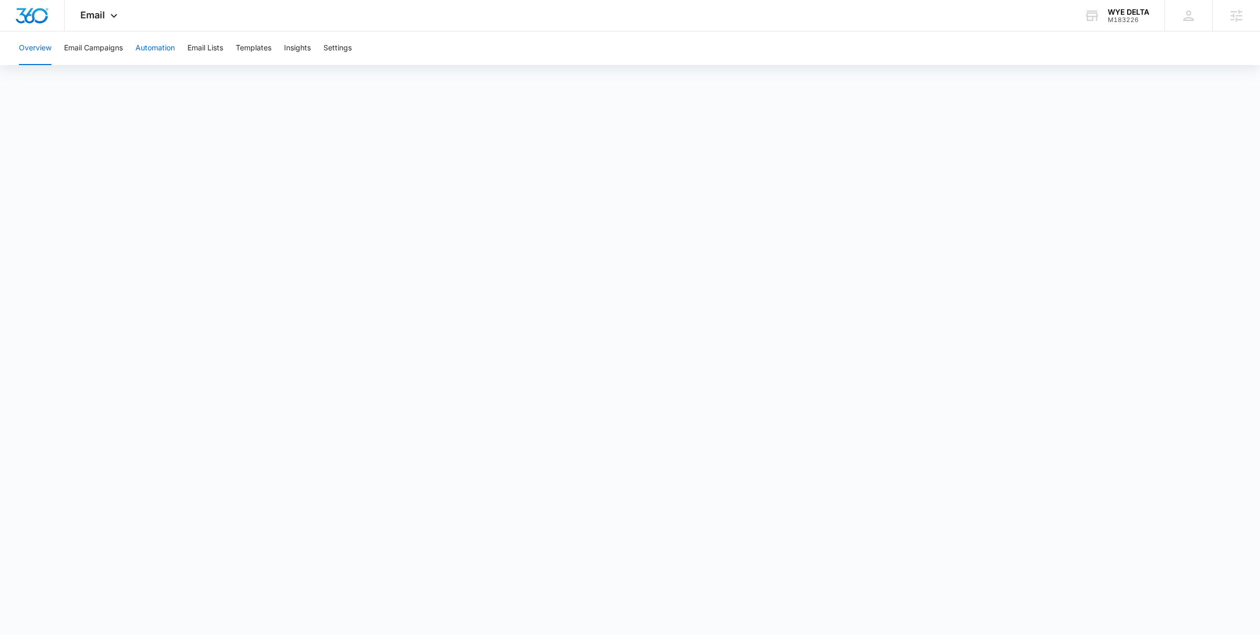
click at [164, 47] on button "Automation" at bounding box center [154, 49] width 39 height 34
